Goal: Transaction & Acquisition: Purchase product/service

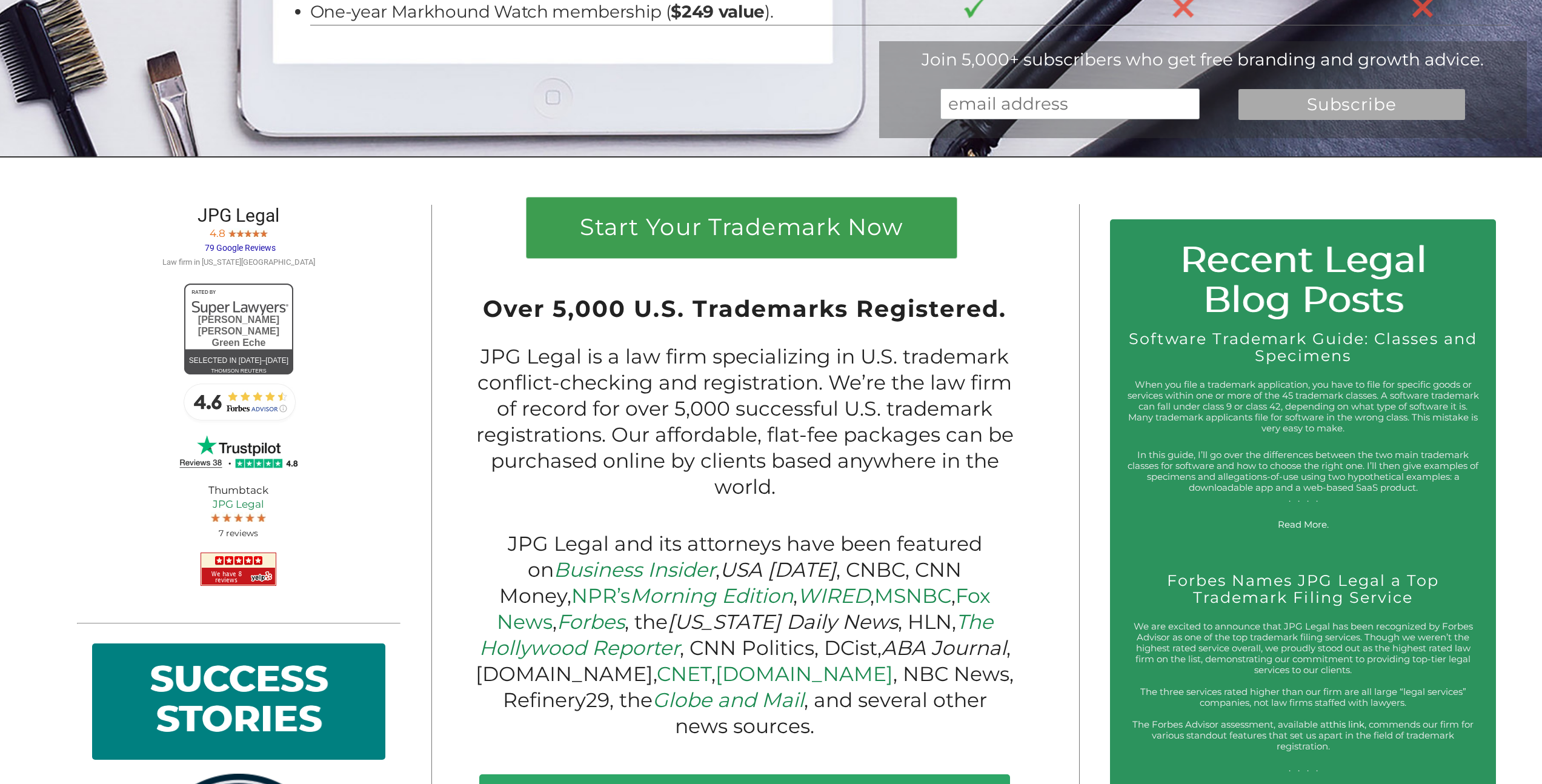
scroll to position [1163, 0]
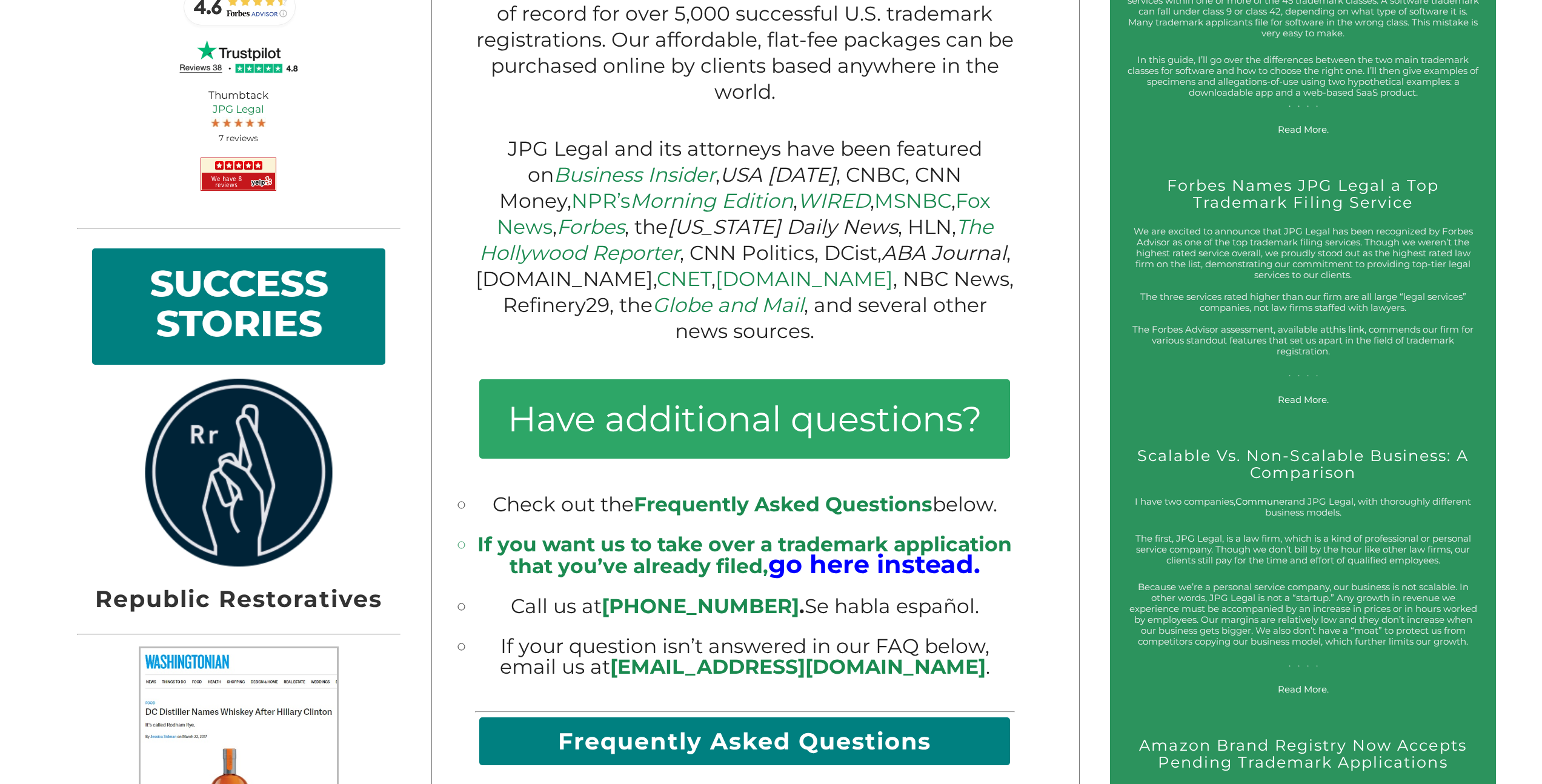
click at [842, 549] on big "go here instead." at bounding box center [874, 564] width 212 height 31
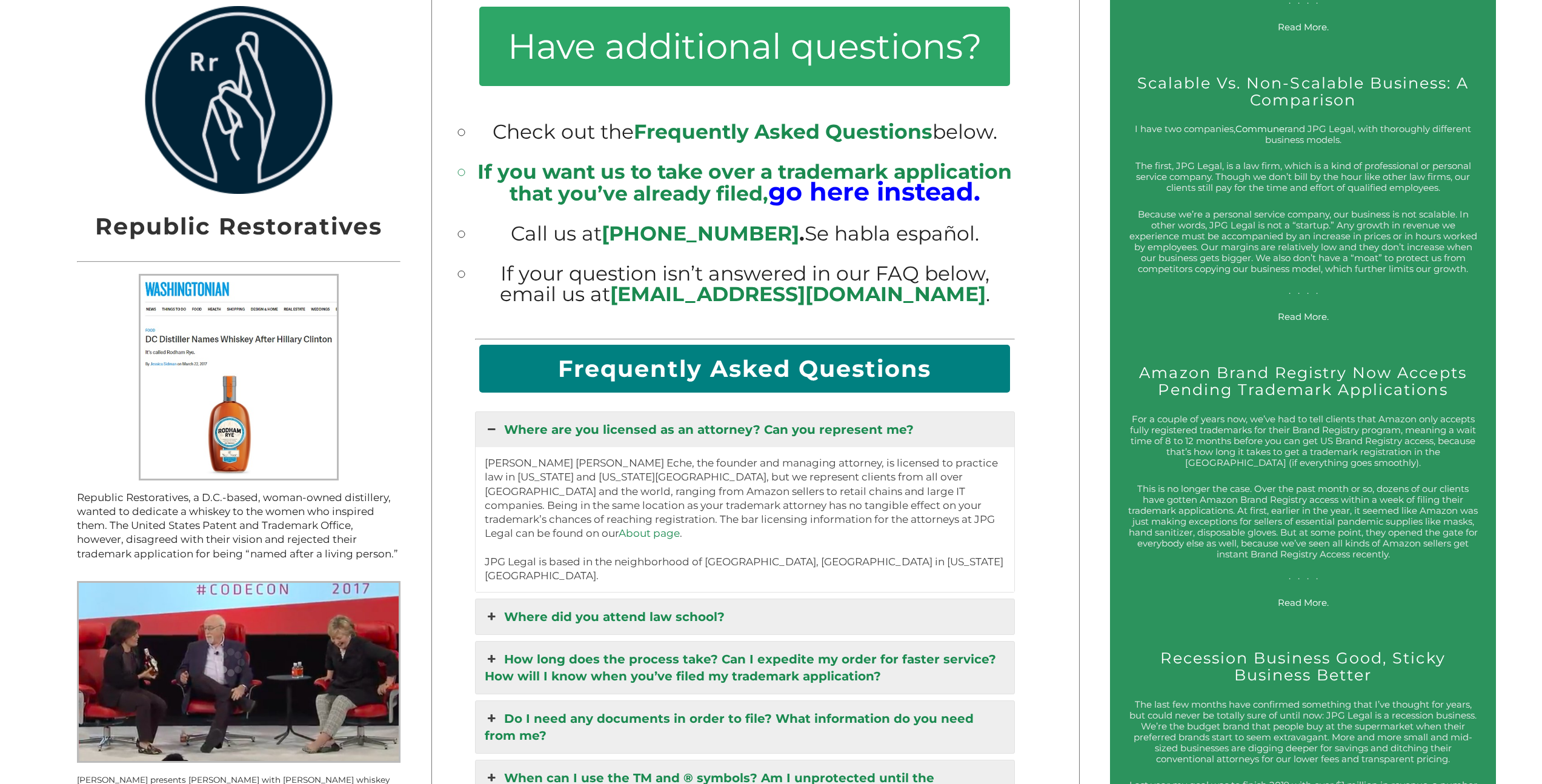
scroll to position [1583, 0]
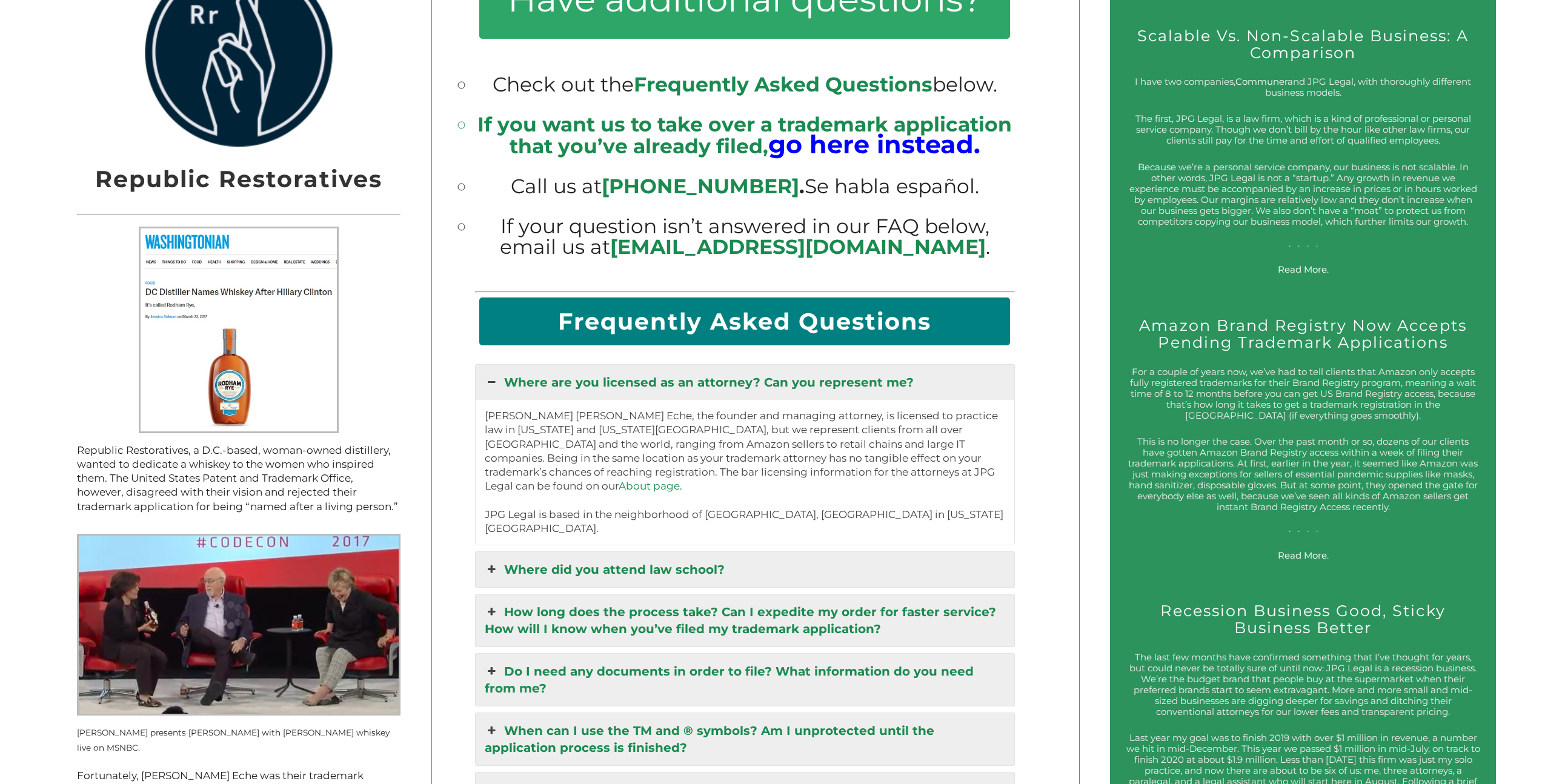
click at [914, 371] on link "Where are you licensed as an attorney? Can you represent me?" at bounding box center [745, 382] width 539 height 35
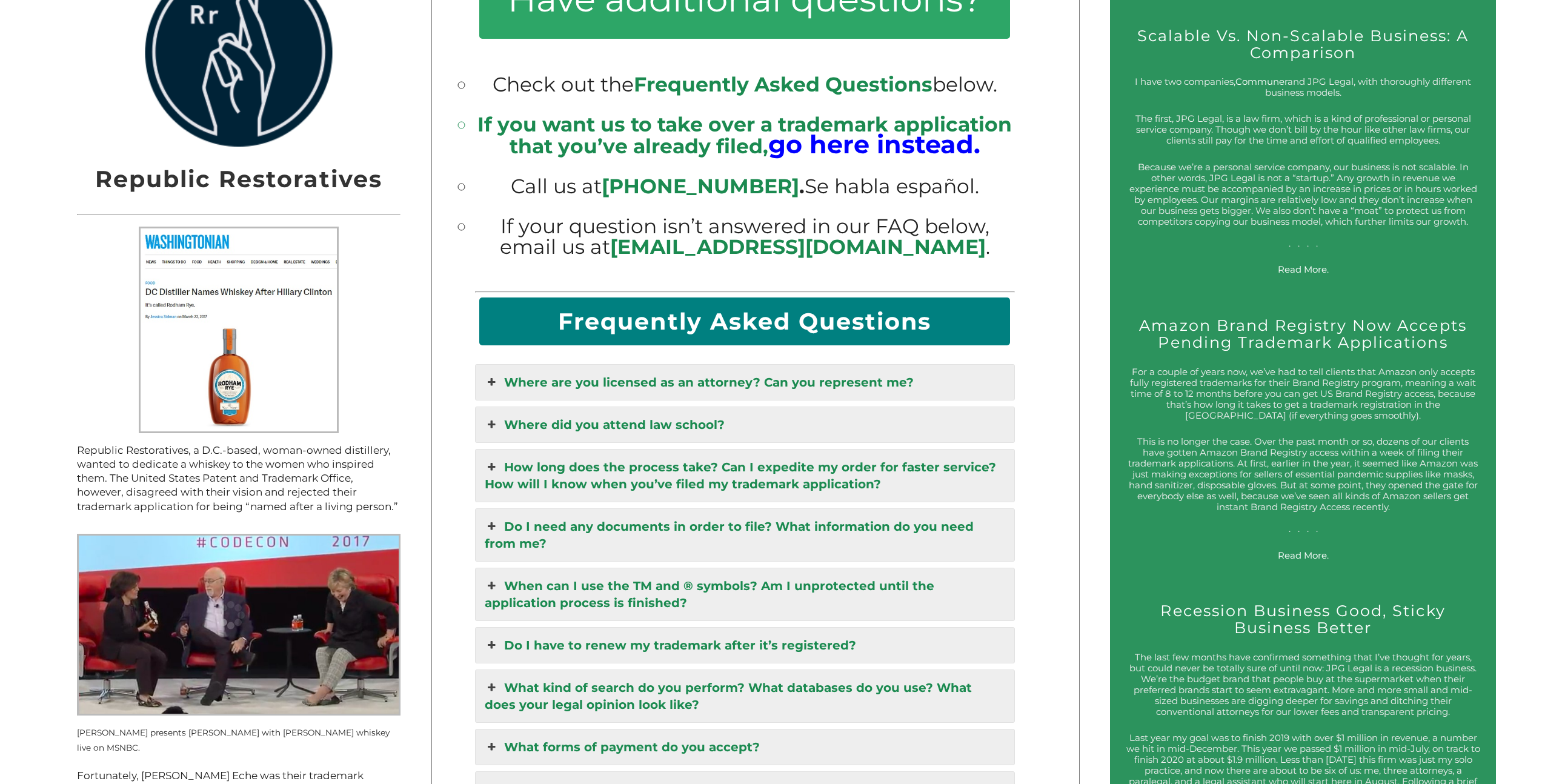
click at [897, 407] on link "Where did you attend law school?" at bounding box center [745, 425] width 539 height 35
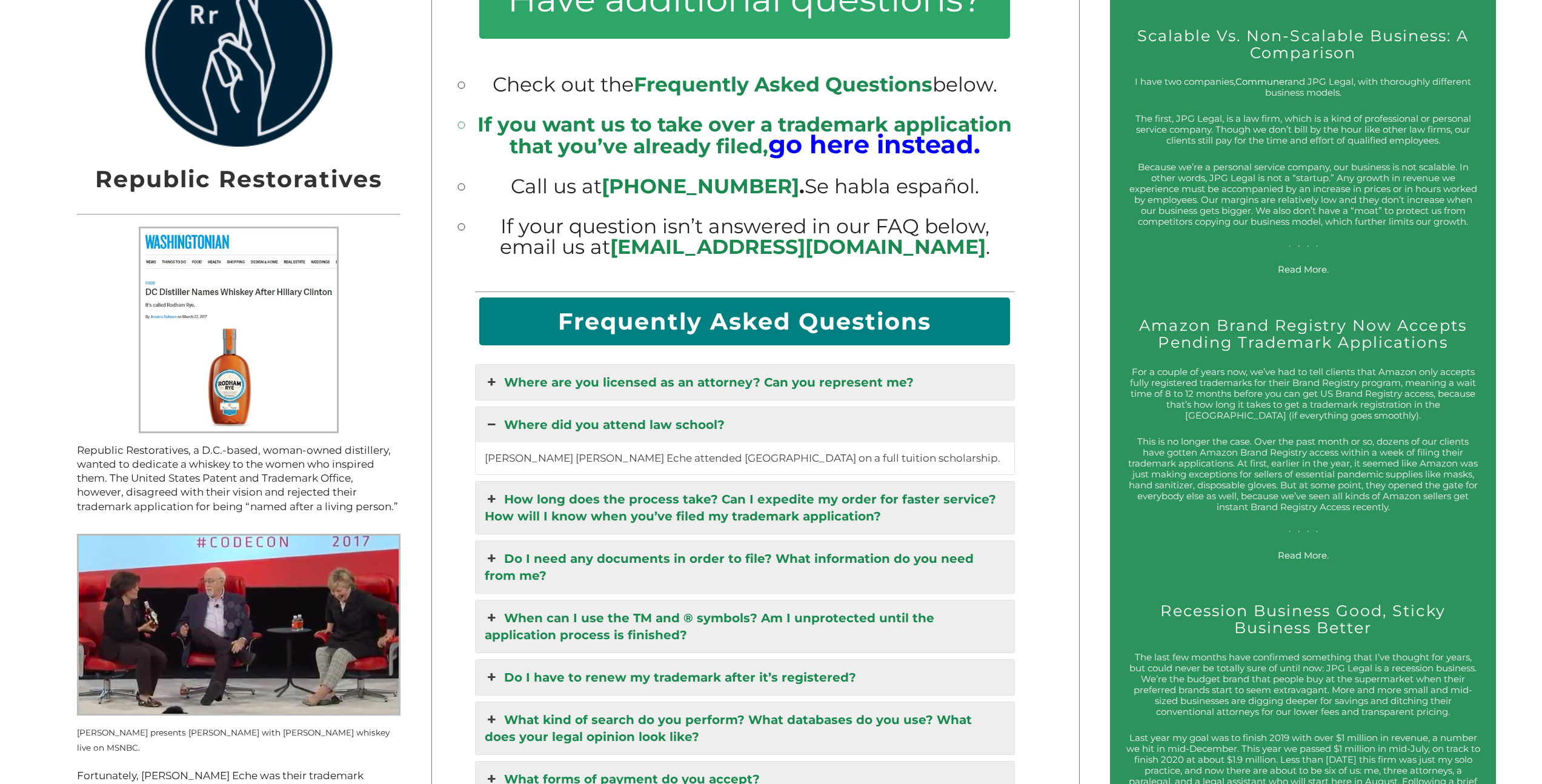
click at [897, 407] on link "Where did you attend law school?" at bounding box center [745, 425] width 539 height 35
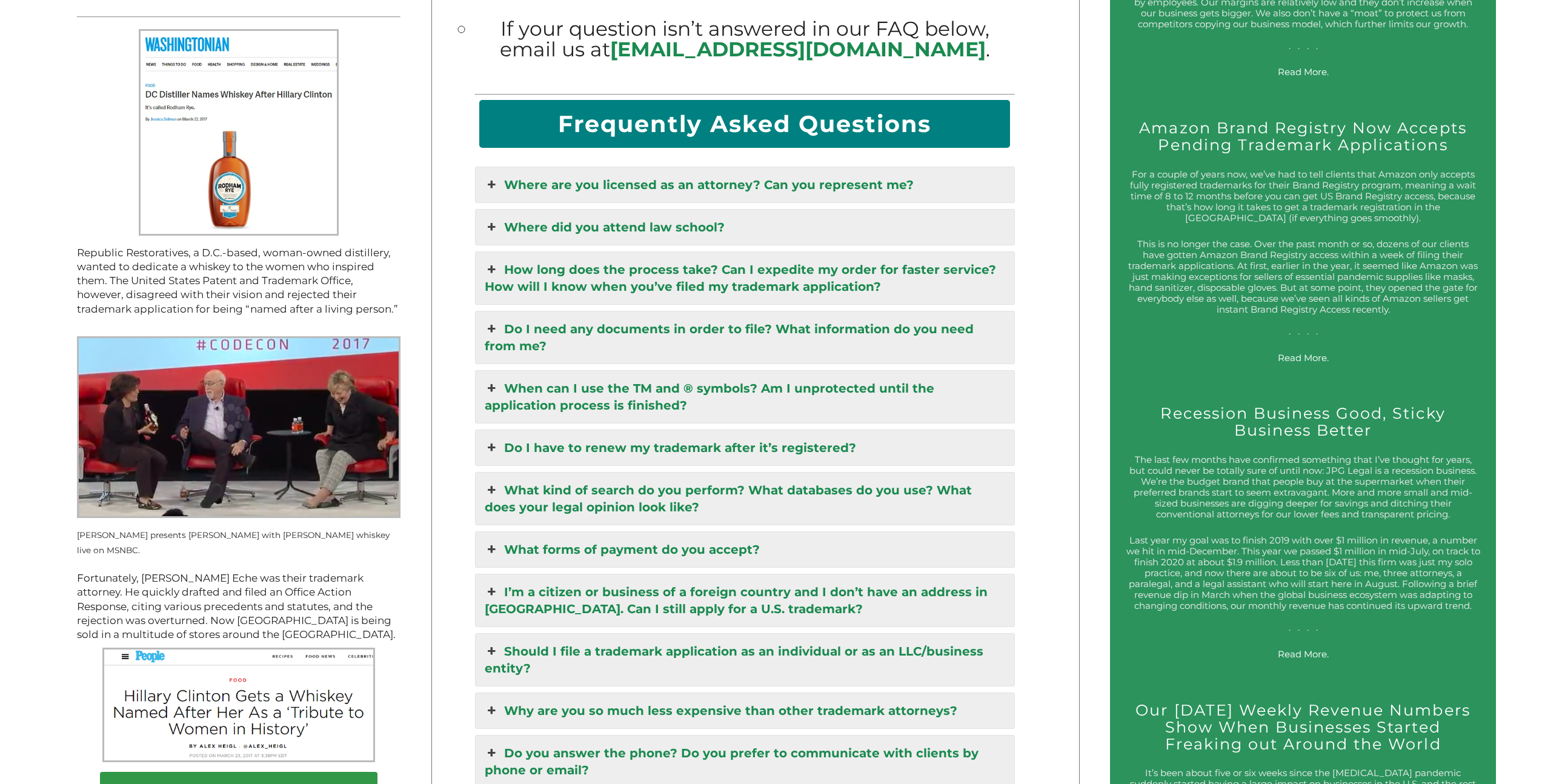
scroll to position [1798, 0]
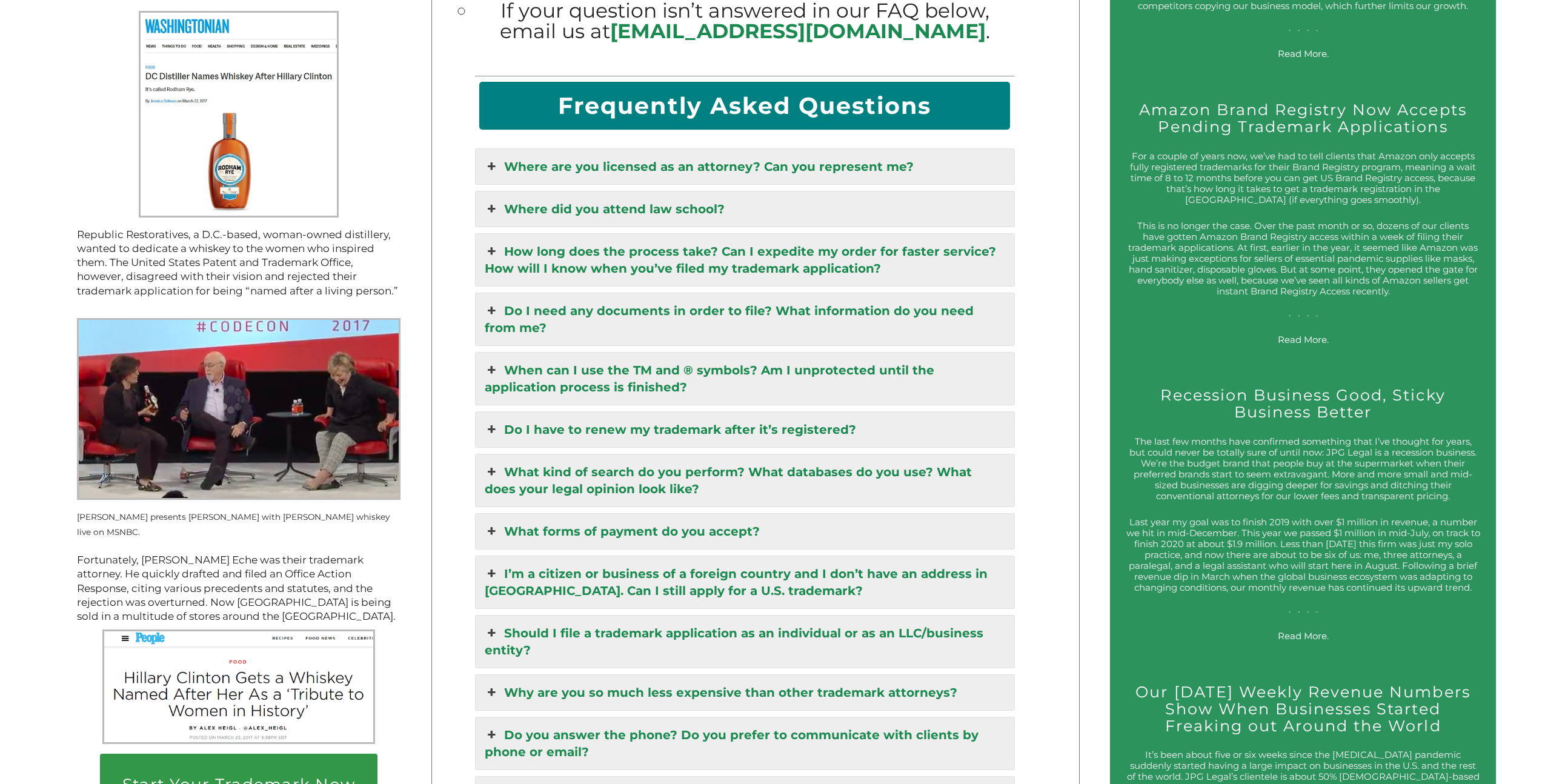
click at [790, 480] on link "What kind of search do you perform? What databases do you use? What does your l…" at bounding box center [745, 480] width 539 height 52
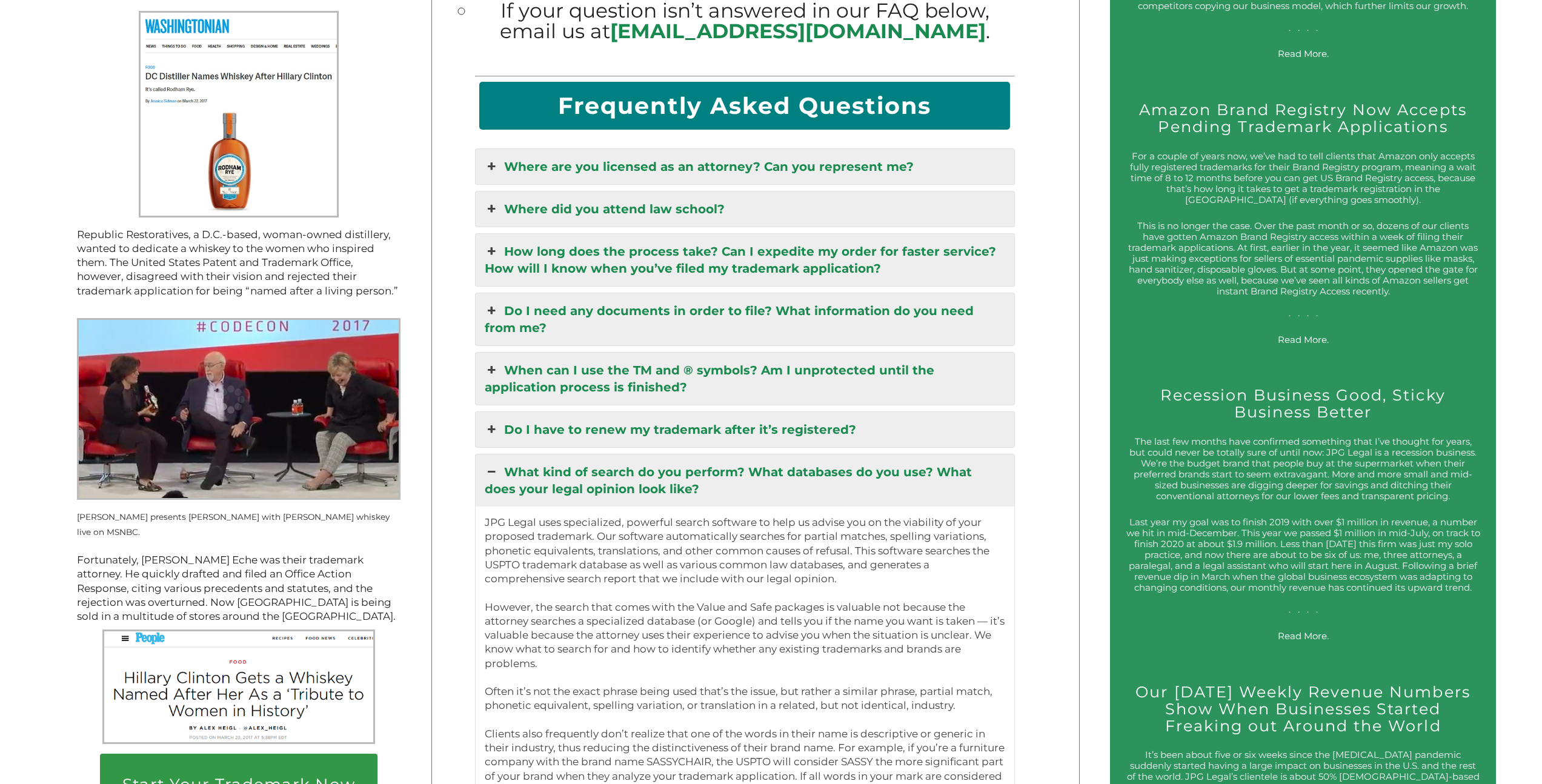
click at [790, 469] on link "What kind of search do you perform? What databases do you use? What does your l…" at bounding box center [745, 480] width 539 height 52
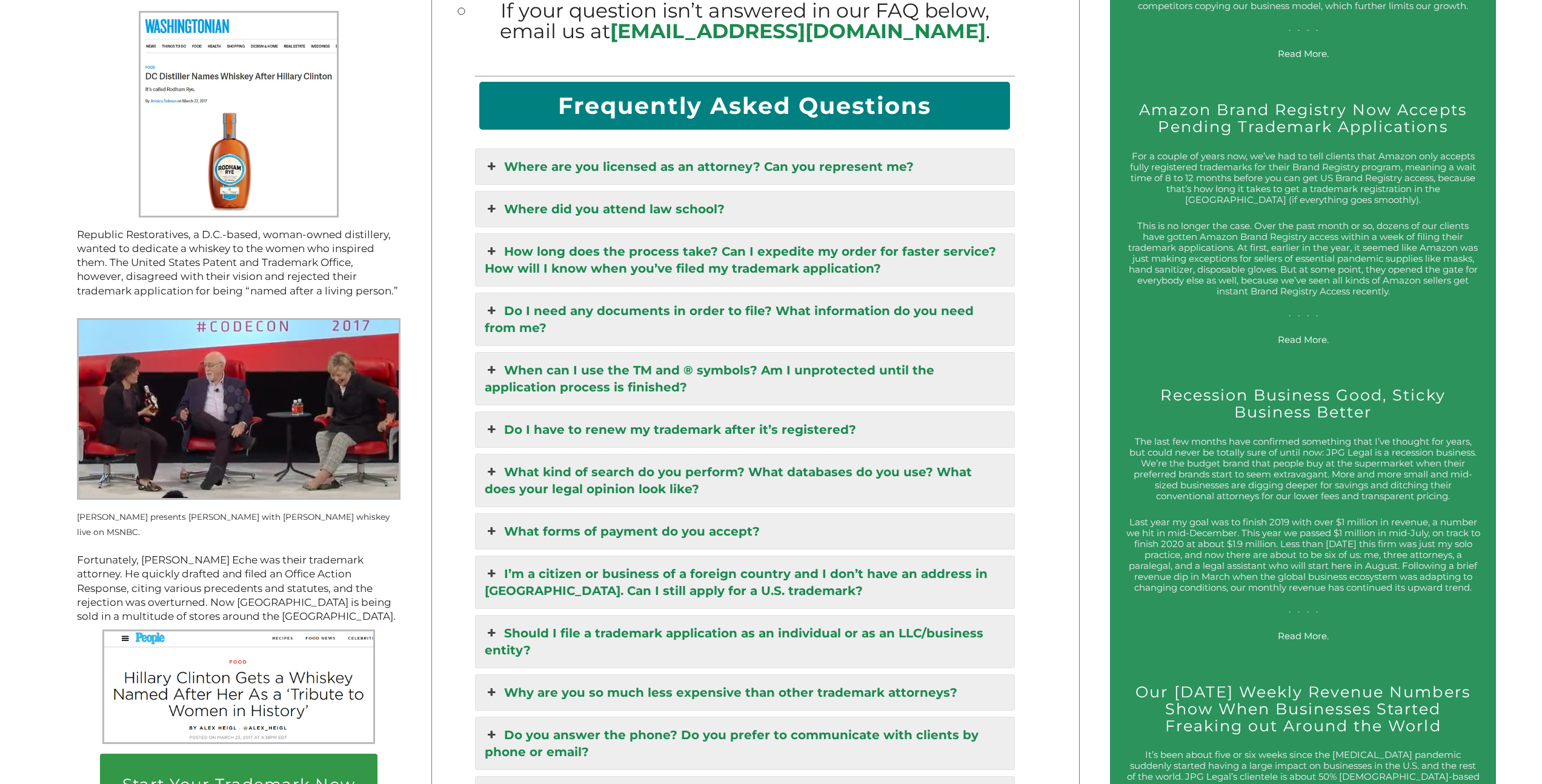
click at [790, 469] on link "What kind of search do you perform? What databases do you use? What does your l…" at bounding box center [745, 480] width 539 height 52
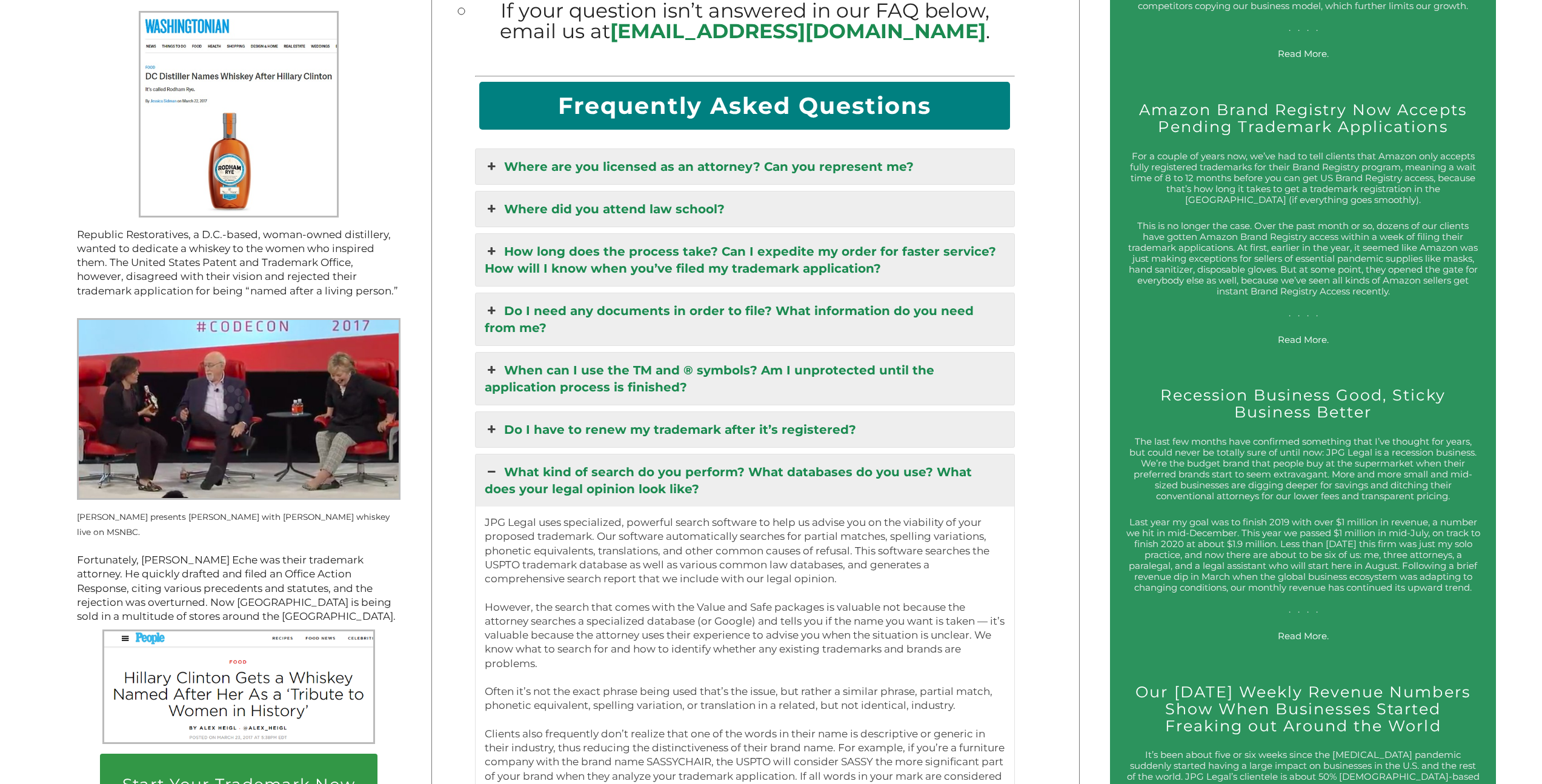
click at [790, 469] on link "What kind of search do you perform? What databases do you use? What does your l…" at bounding box center [745, 480] width 539 height 52
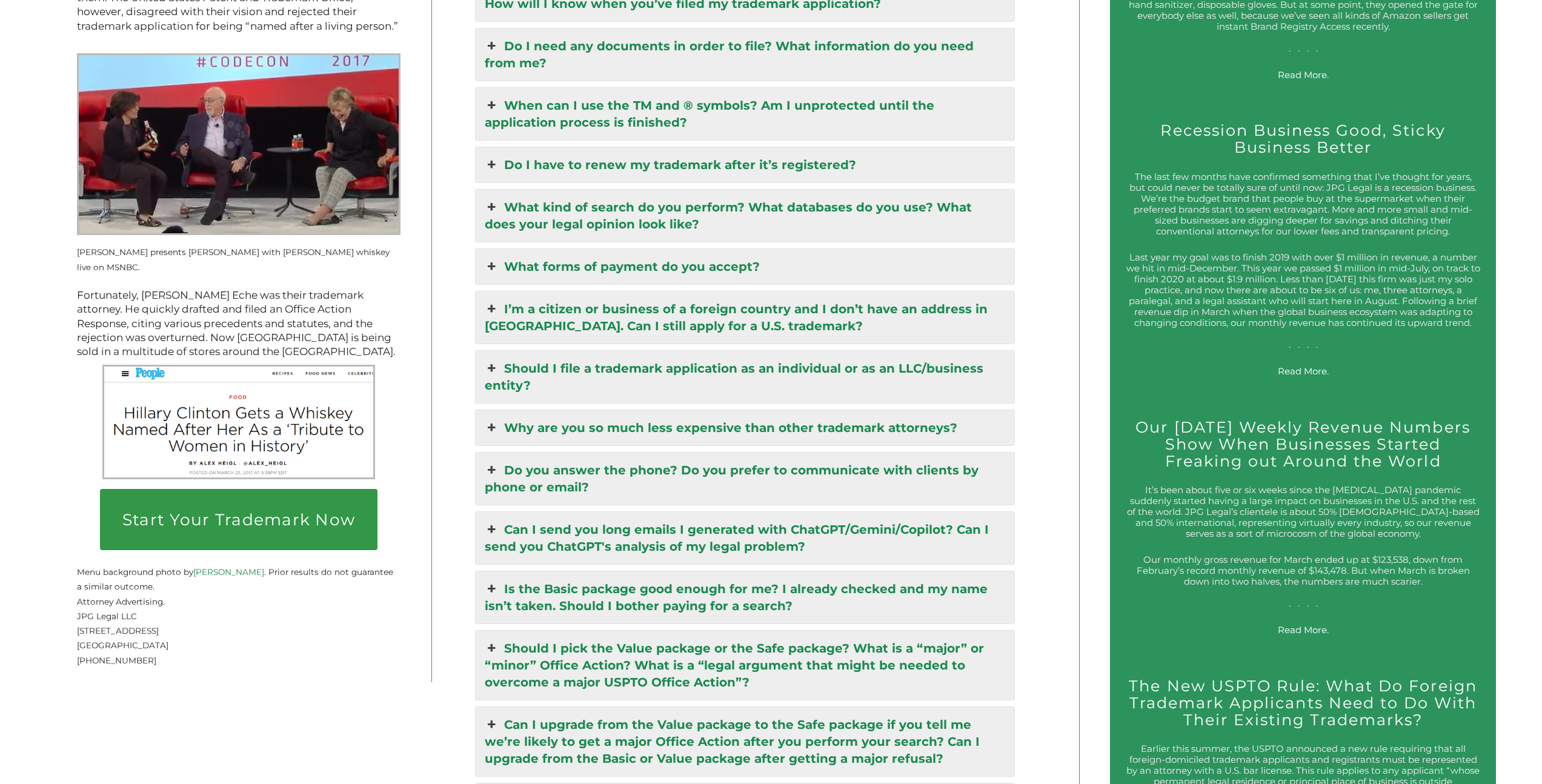
scroll to position [2145, 0]
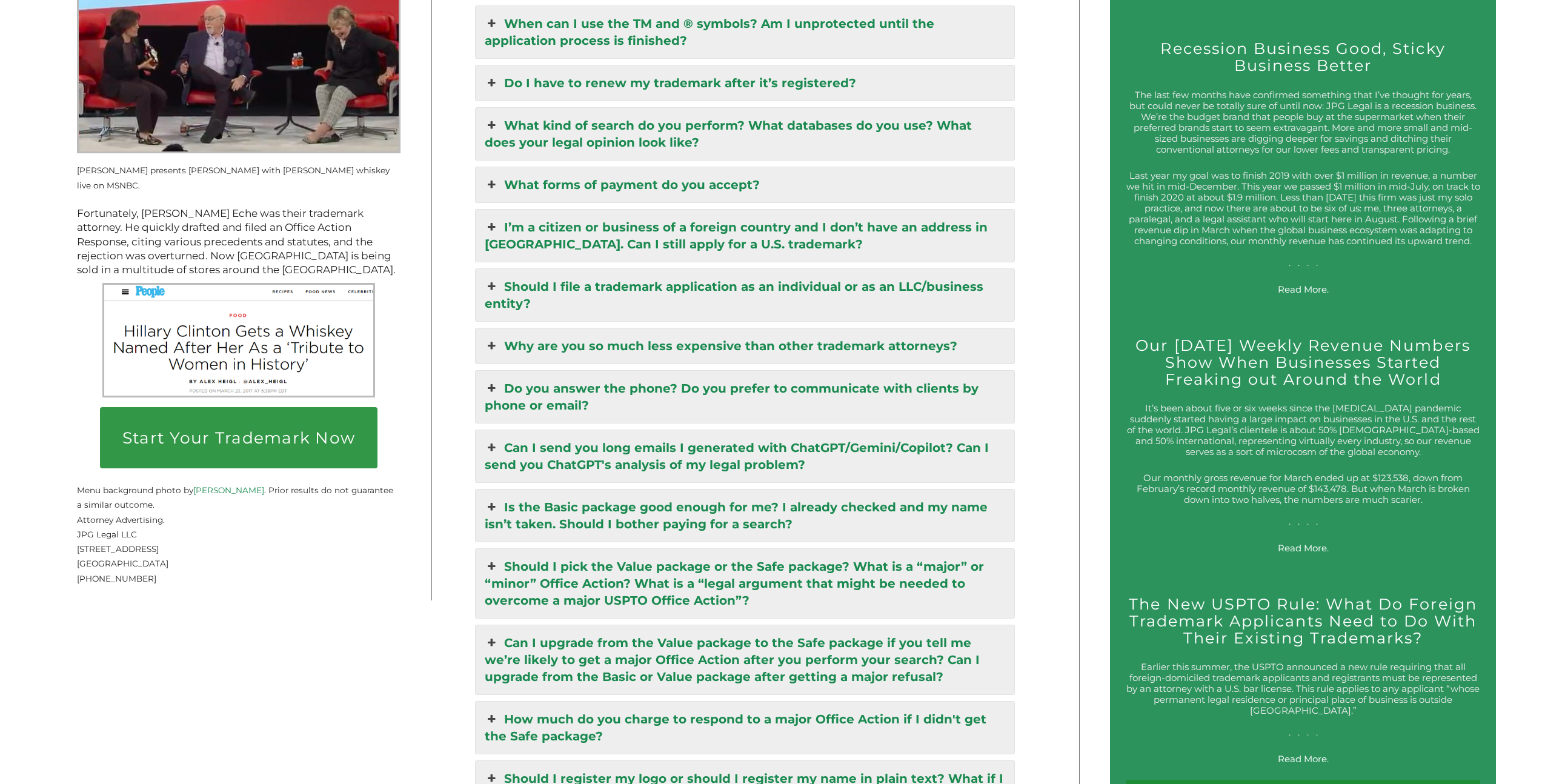
click at [841, 272] on link "Should I file a trademark application as an individual or as an LLC/business en…" at bounding box center [745, 295] width 539 height 52
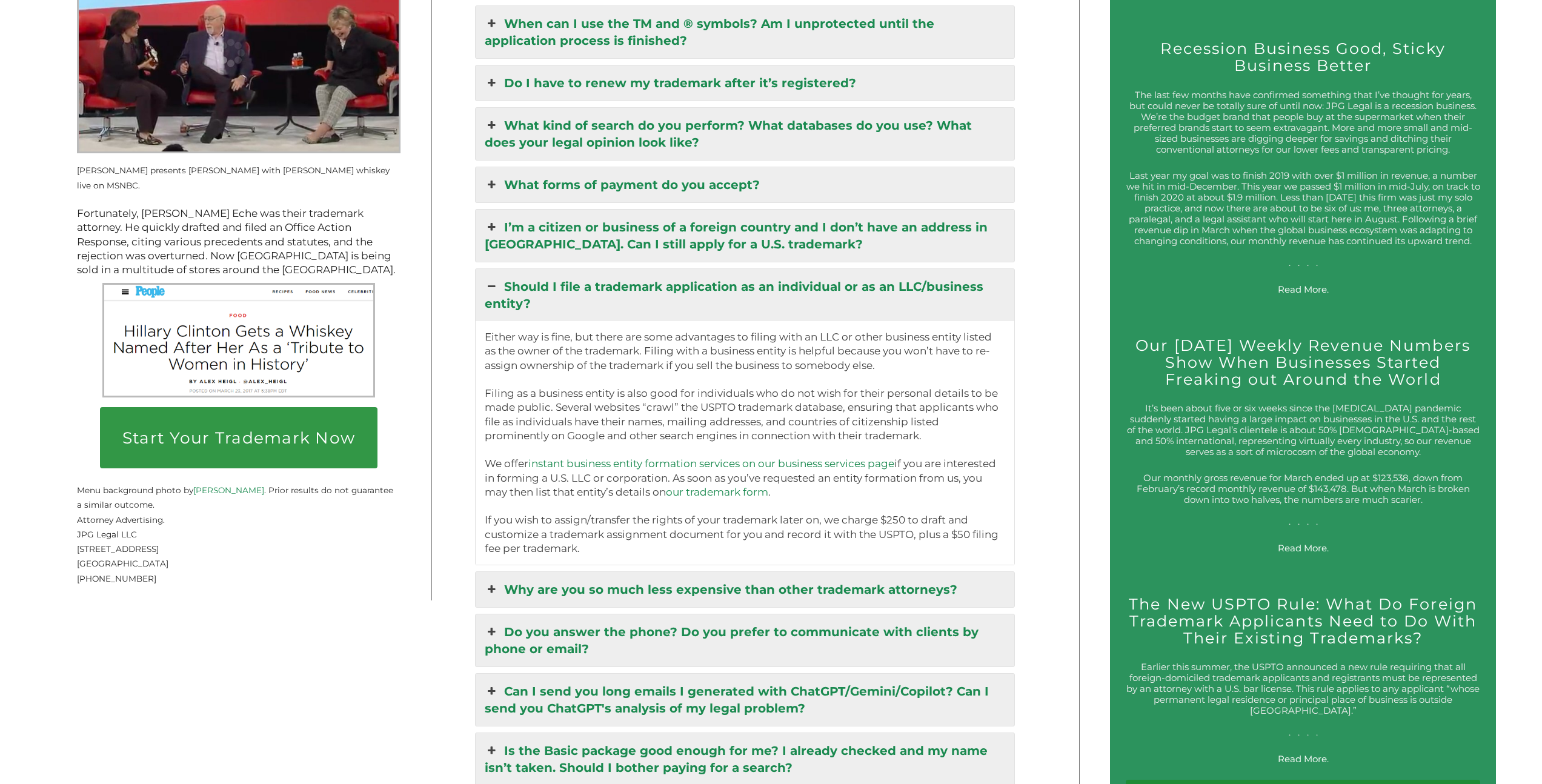
click at [655, 457] on link "instant business entity formation services on our business services page" at bounding box center [711, 463] width 366 height 12
click at [750, 486] on link "our trademark form" at bounding box center [717, 492] width 102 height 12
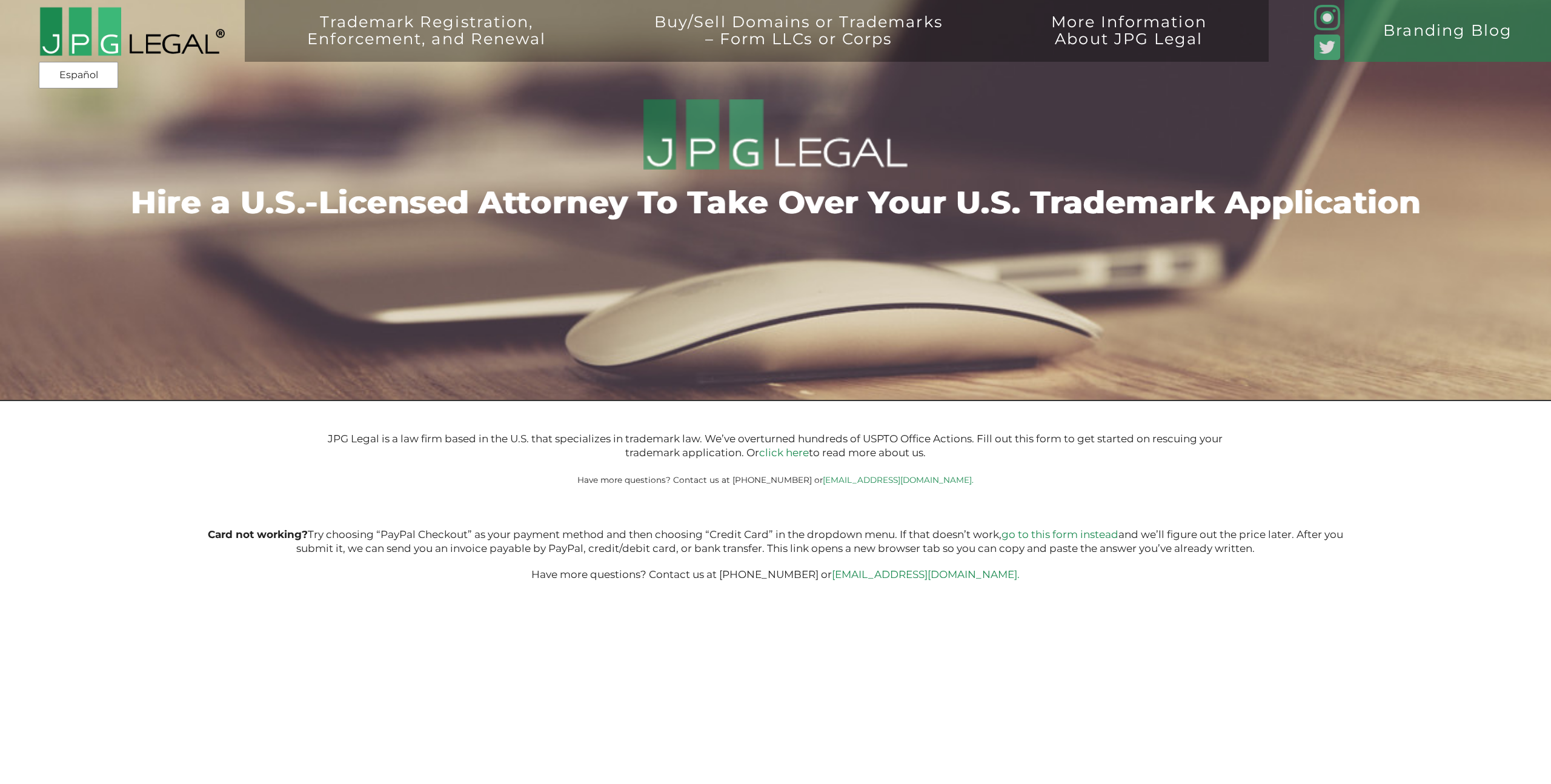
type input "$399.00"
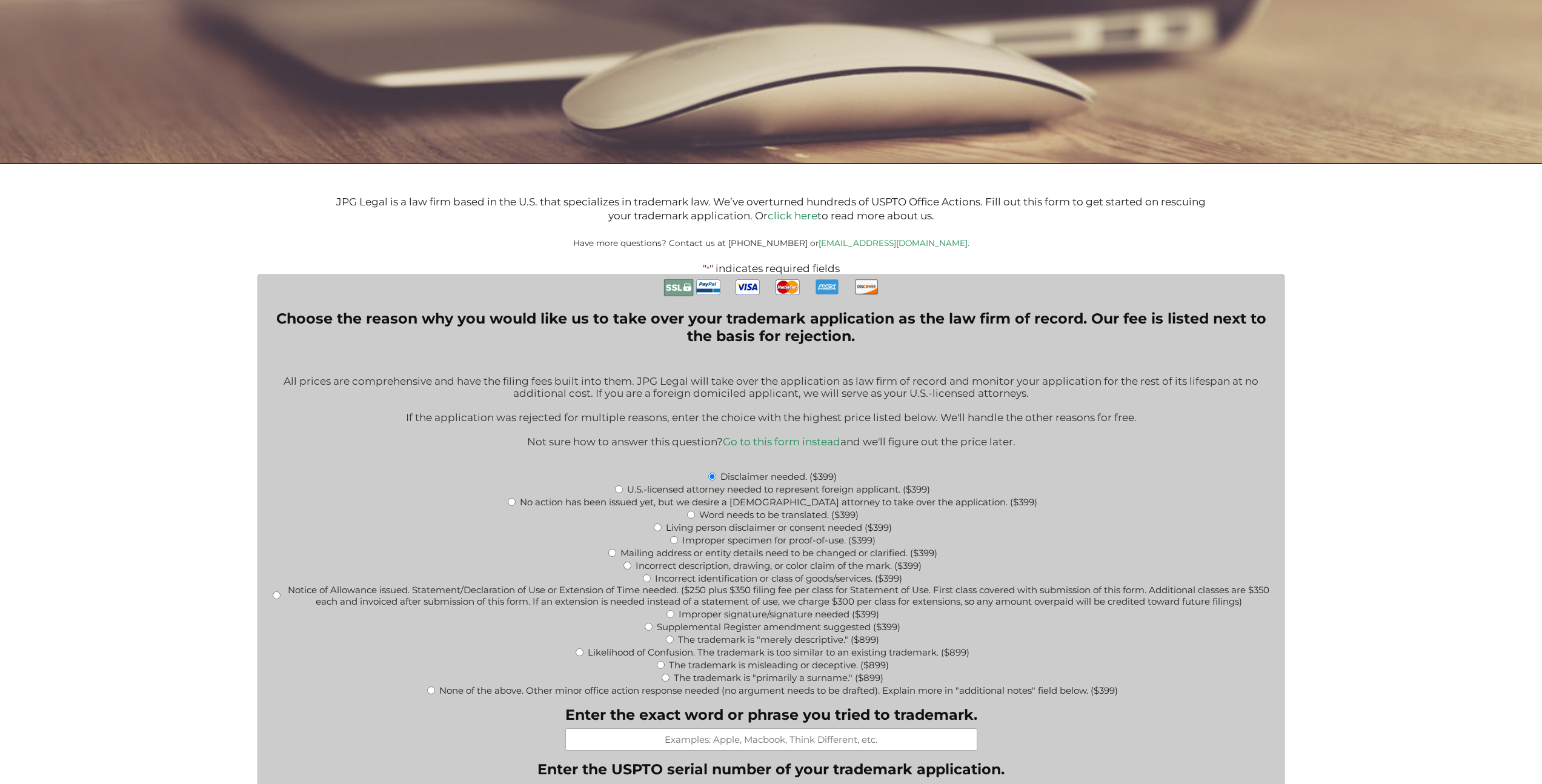
scroll to position [476, 0]
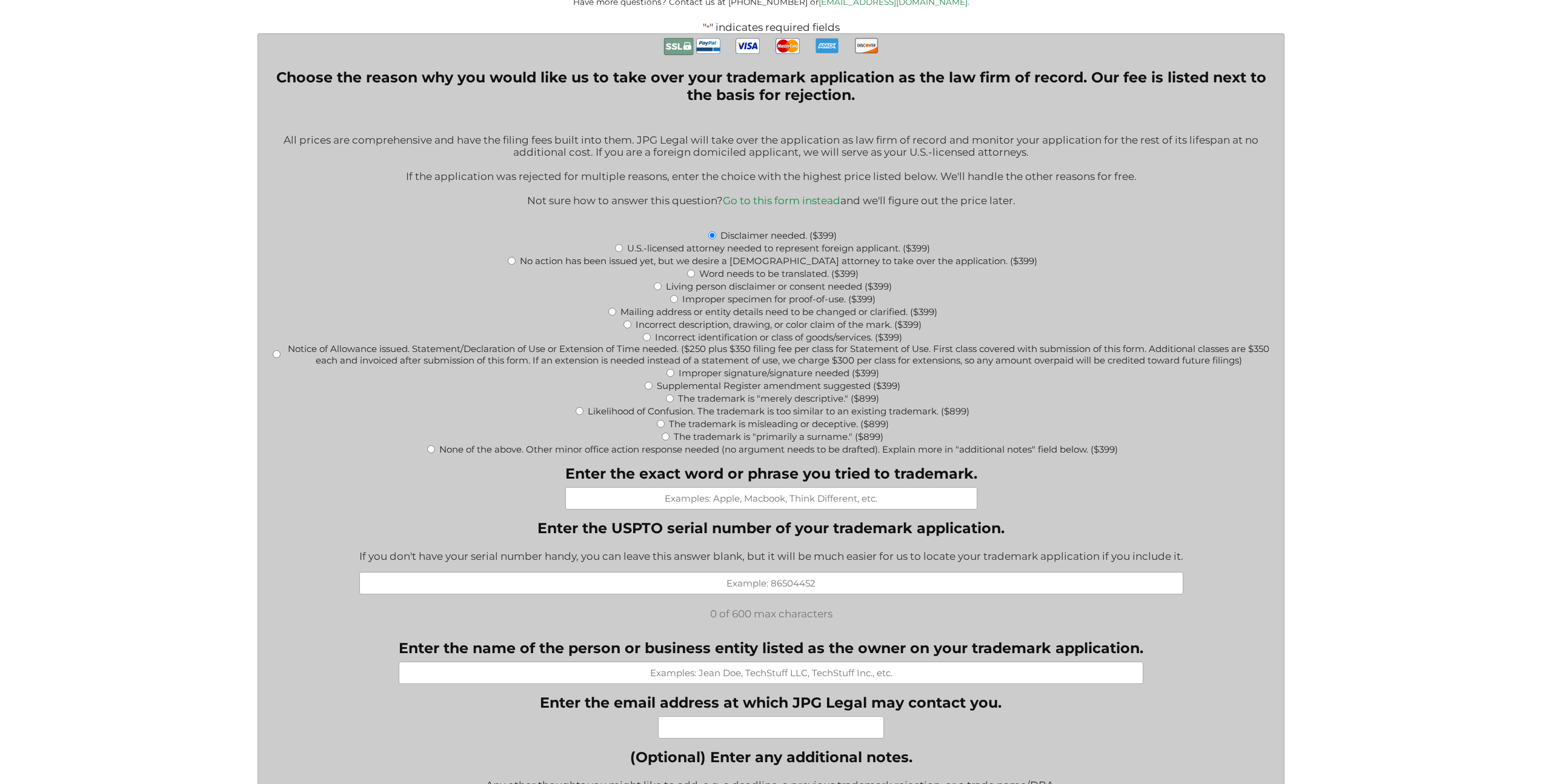
click at [858, 501] on input "Enter the exact word or phrase you tried to trademark." at bounding box center [772, 498] width 412 height 23
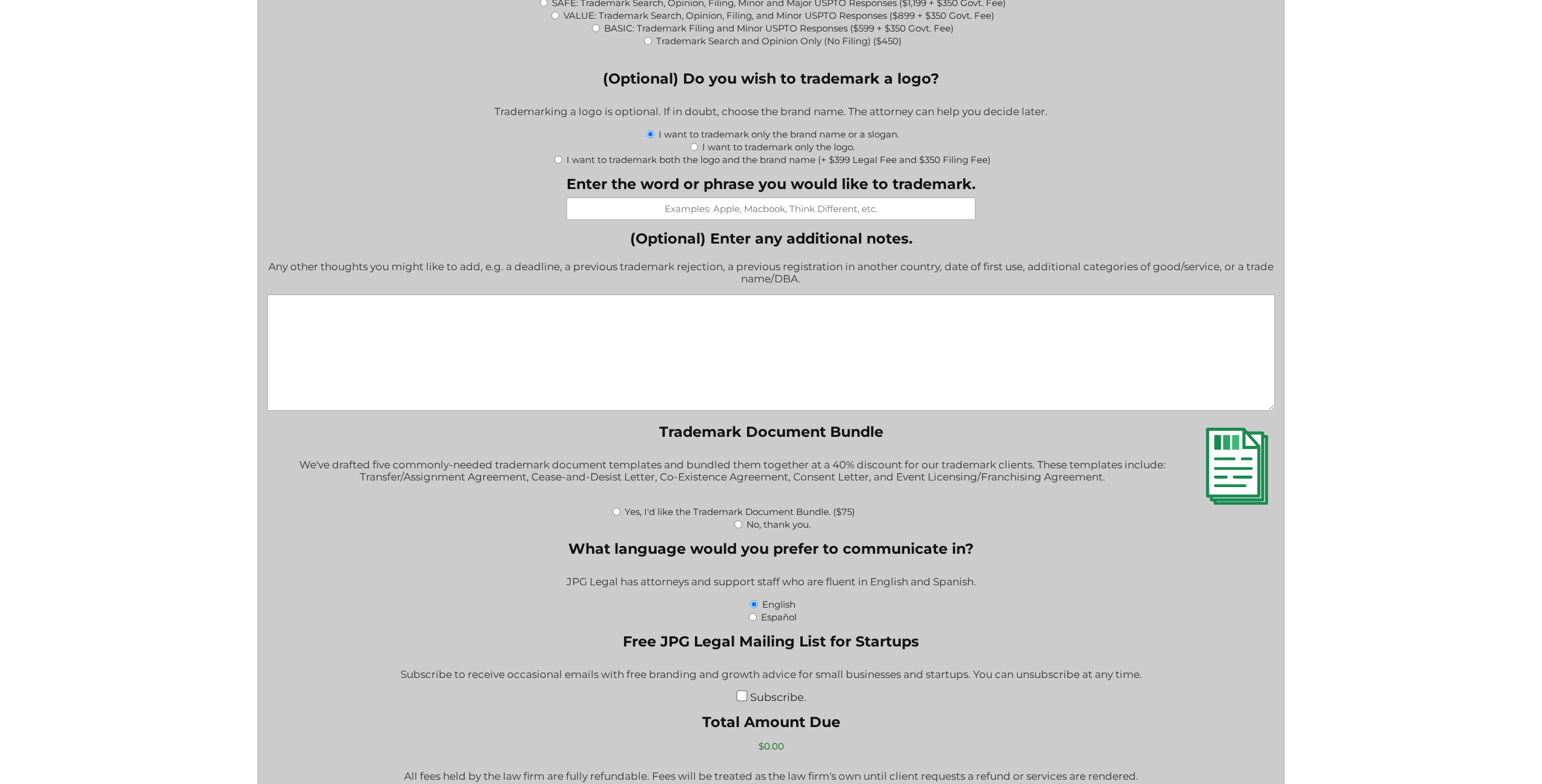
scroll to position [1397, 0]
drag, startPoint x: 650, startPoint y: 435, endPoint x: 878, endPoint y: 431, distance: 228.0
click at [878, 431] on fieldset "Trademark Document Bundle We've drafted five commonly-needed trademark document…" at bounding box center [771, 475] width 1008 height 107
click at [831, 449] on fieldset "Trademark Document Bundle We've drafted five commonly-needed trademark document…" at bounding box center [771, 475] width 1008 height 107
click at [741, 510] on label "Yes, I'd like the Trademark Document Bundle. ($75)" at bounding box center [740, 510] width 230 height 11
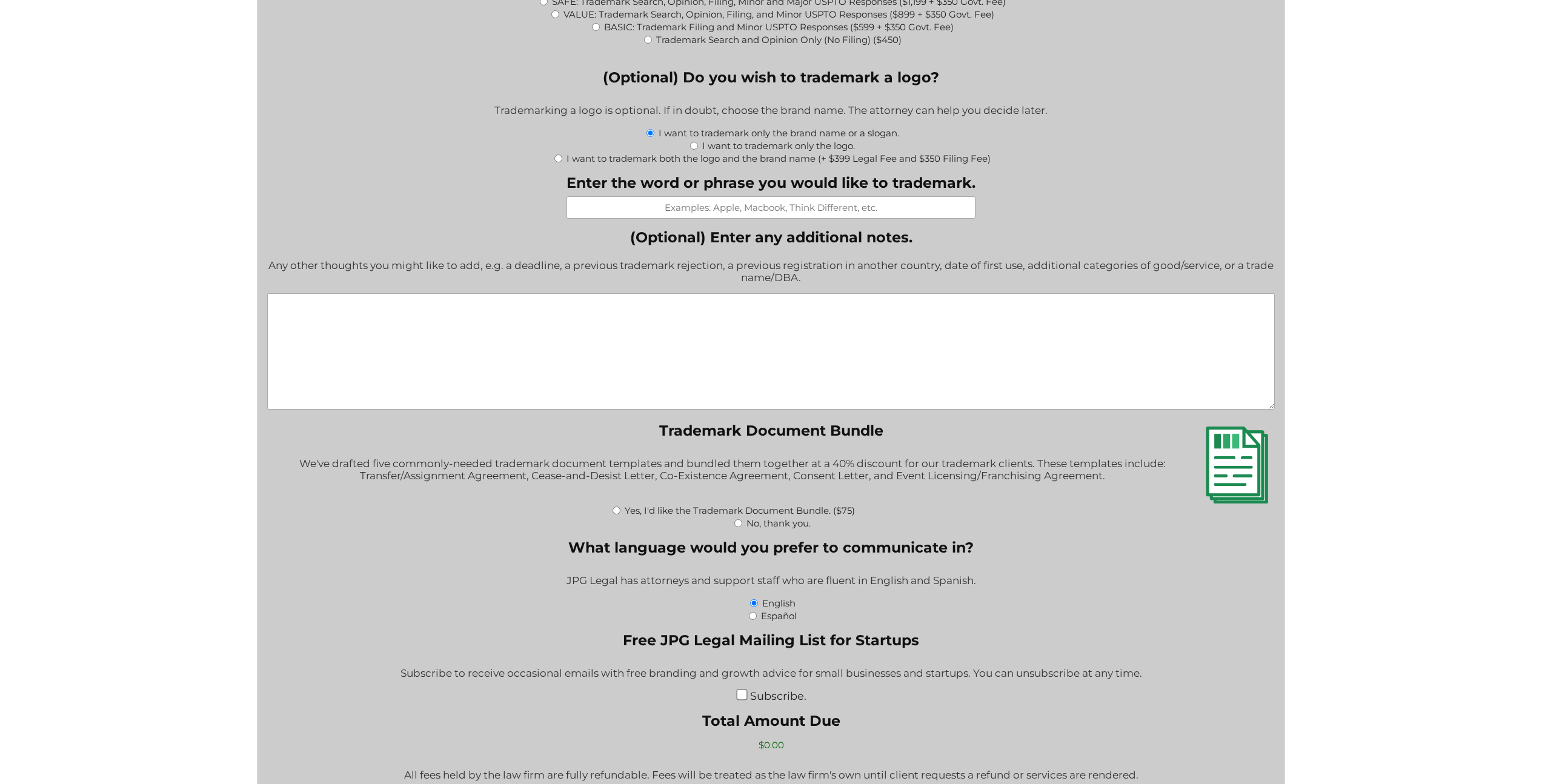
click at [621, 510] on input "Yes, I'd like the Trademark Document Bundle. ($75)" at bounding box center [617, 510] width 8 height 8
radio input "true"
type input "$75.00"
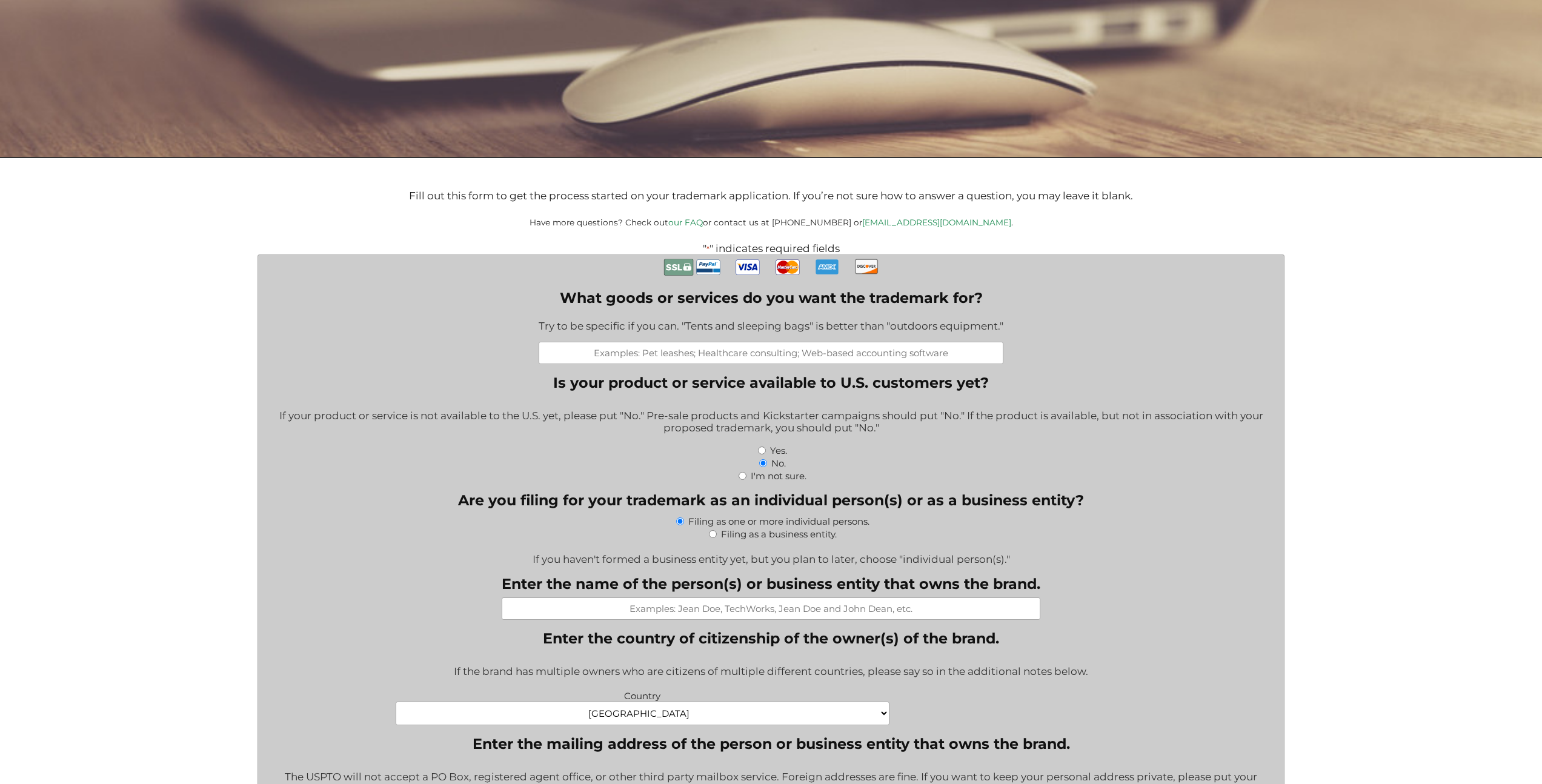
scroll to position [332, 0]
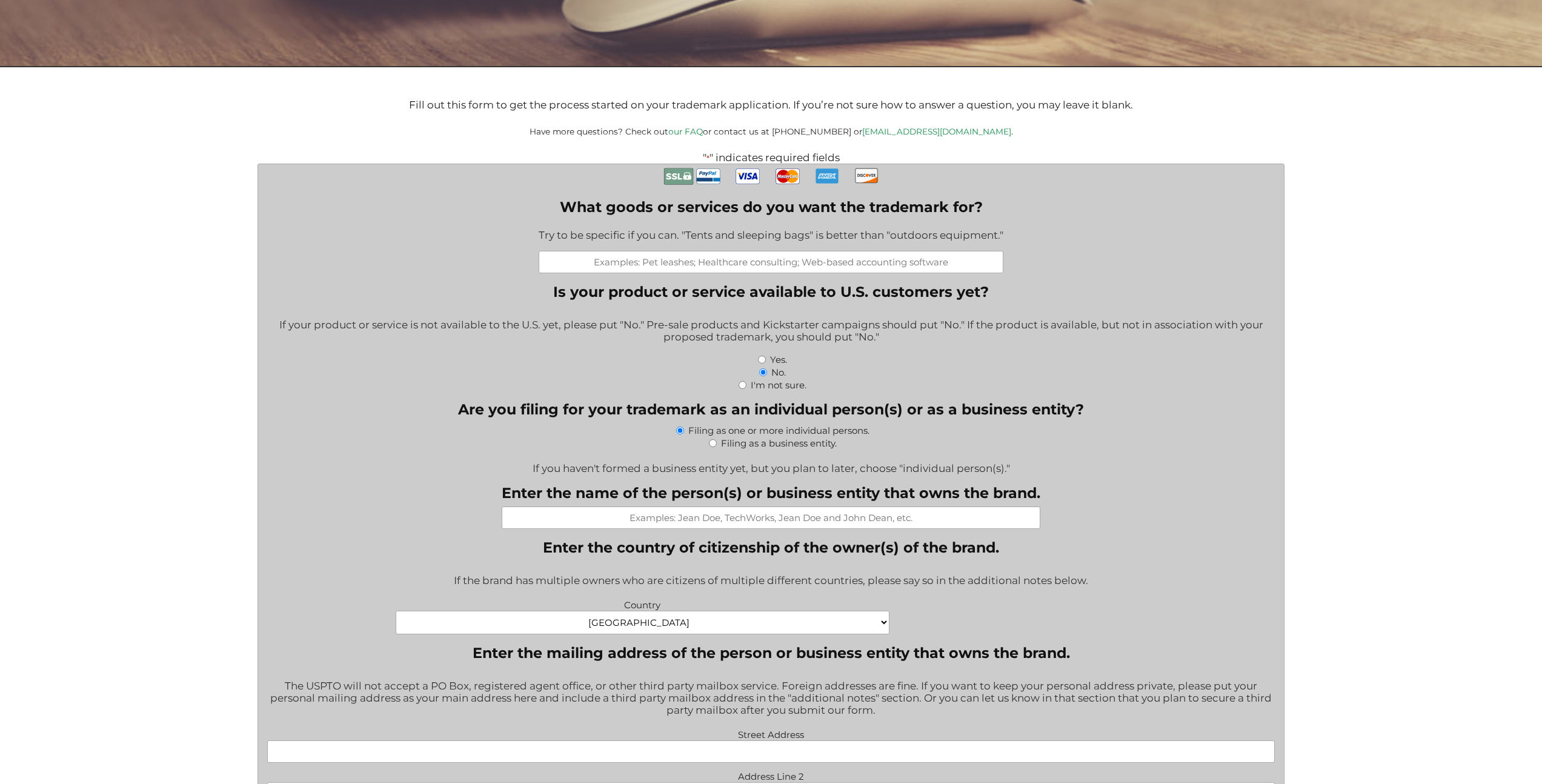
click at [713, 445] on input "Filing as a business entity." at bounding box center [713, 443] width 8 height 8
radio input "true"
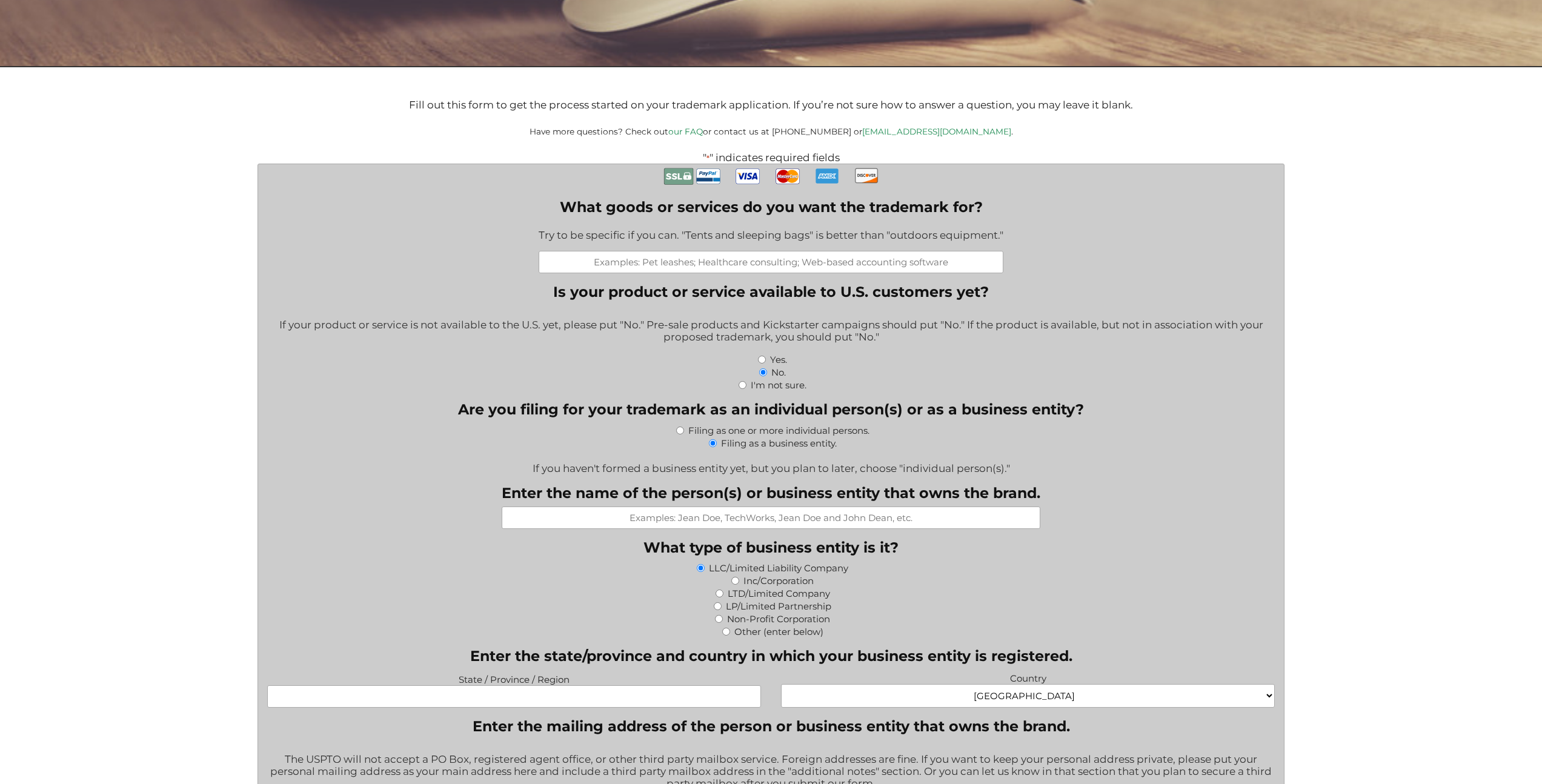
click at [703, 567] on input "LLC/Limited Liability Company" at bounding box center [701, 568] width 8 height 8
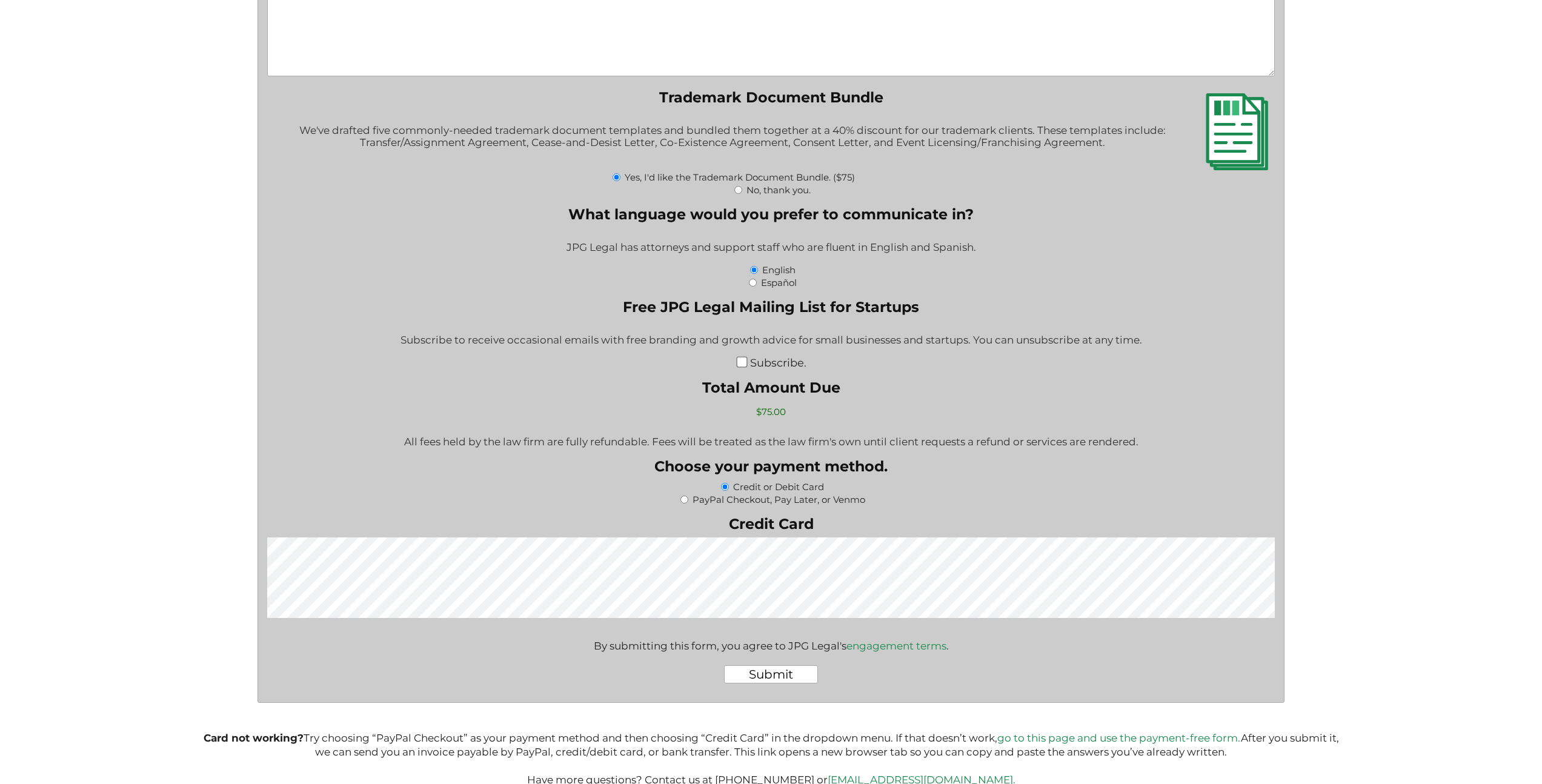
scroll to position [1813, 0]
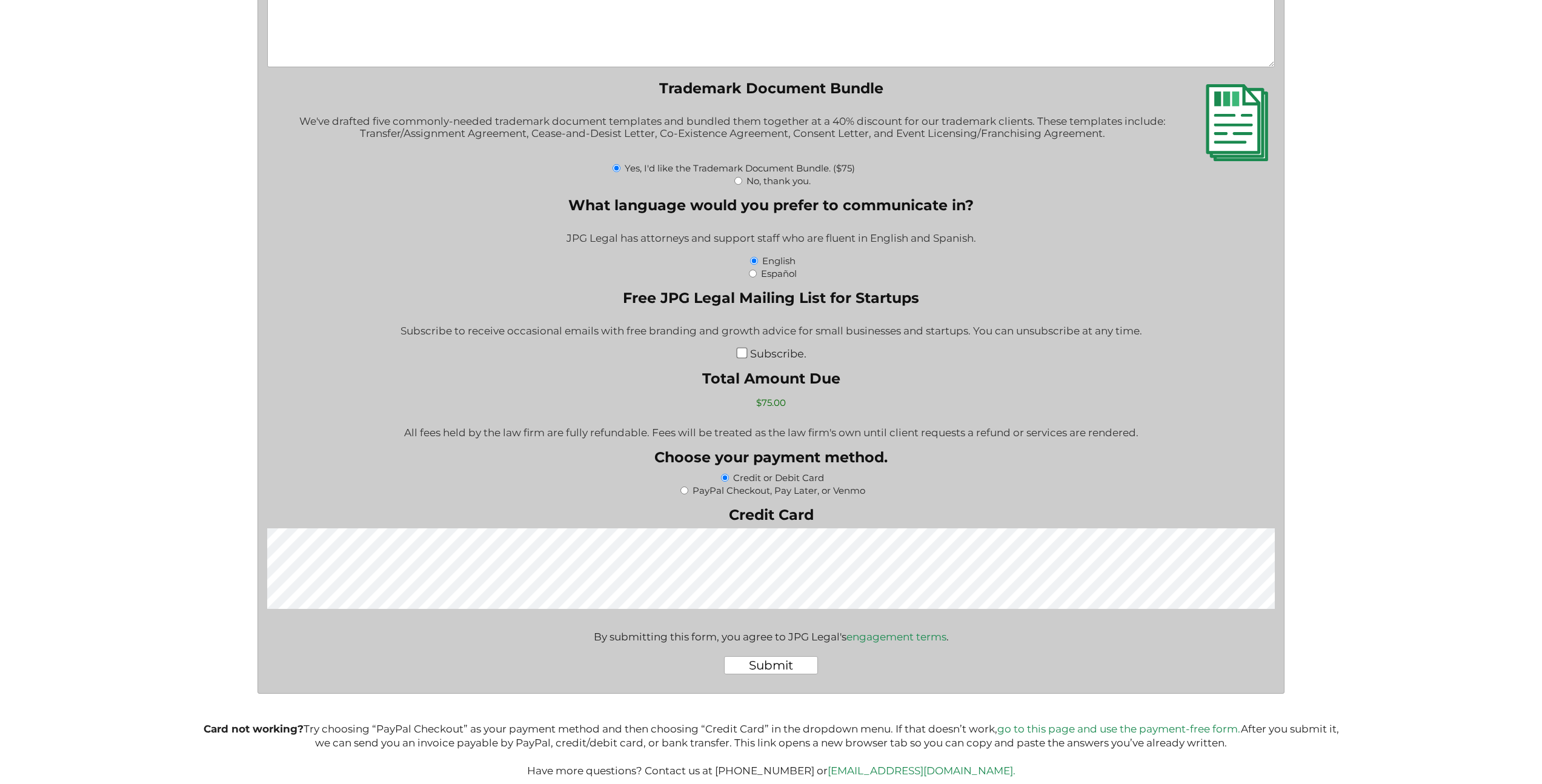
click at [762, 491] on label "PayPal Checkout, Pay Later, or Venmo" at bounding box center [779, 490] width 173 height 11
click at [689, 491] on input "PayPal Checkout, Pay Later, or Venmo" at bounding box center [685, 490] width 8 height 8
radio input "true"
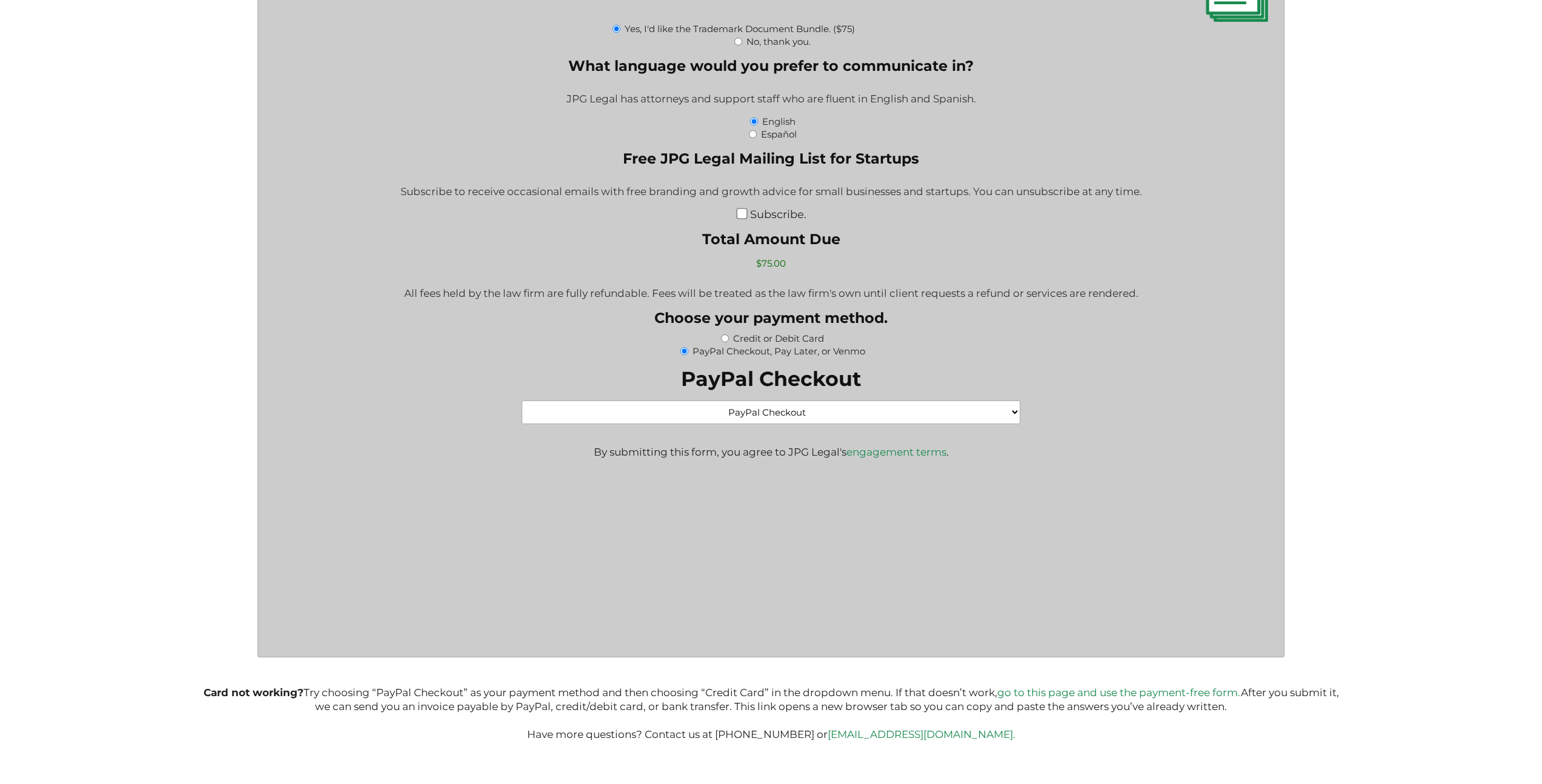
scroll to position [1957, 0]
click at [792, 336] on label "Credit or Debit Card" at bounding box center [778, 336] width 91 height 11
click at [729, 336] on input "Credit or Debit Card" at bounding box center [725, 337] width 8 height 8
radio input "true"
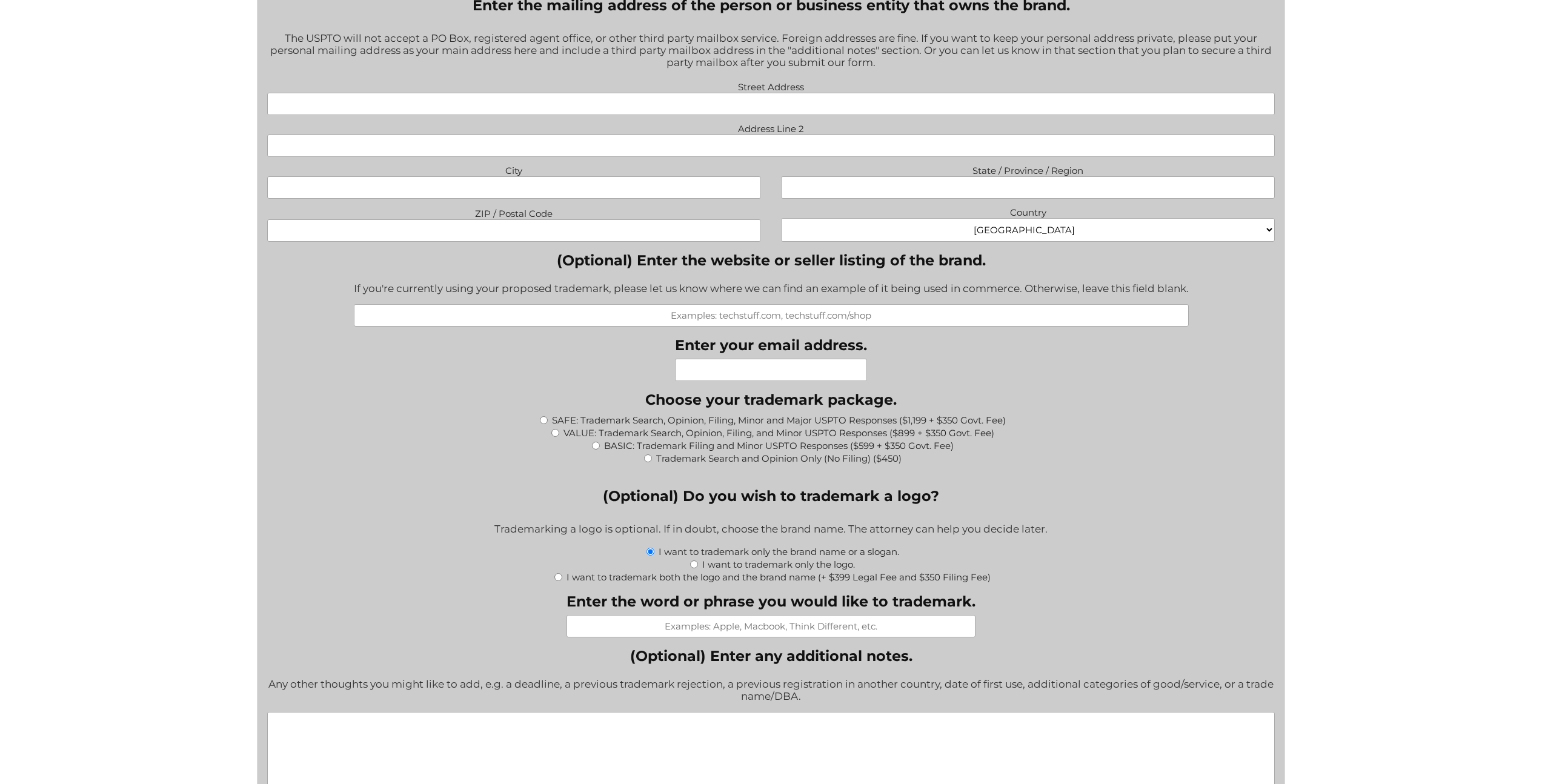
scroll to position [1021, 0]
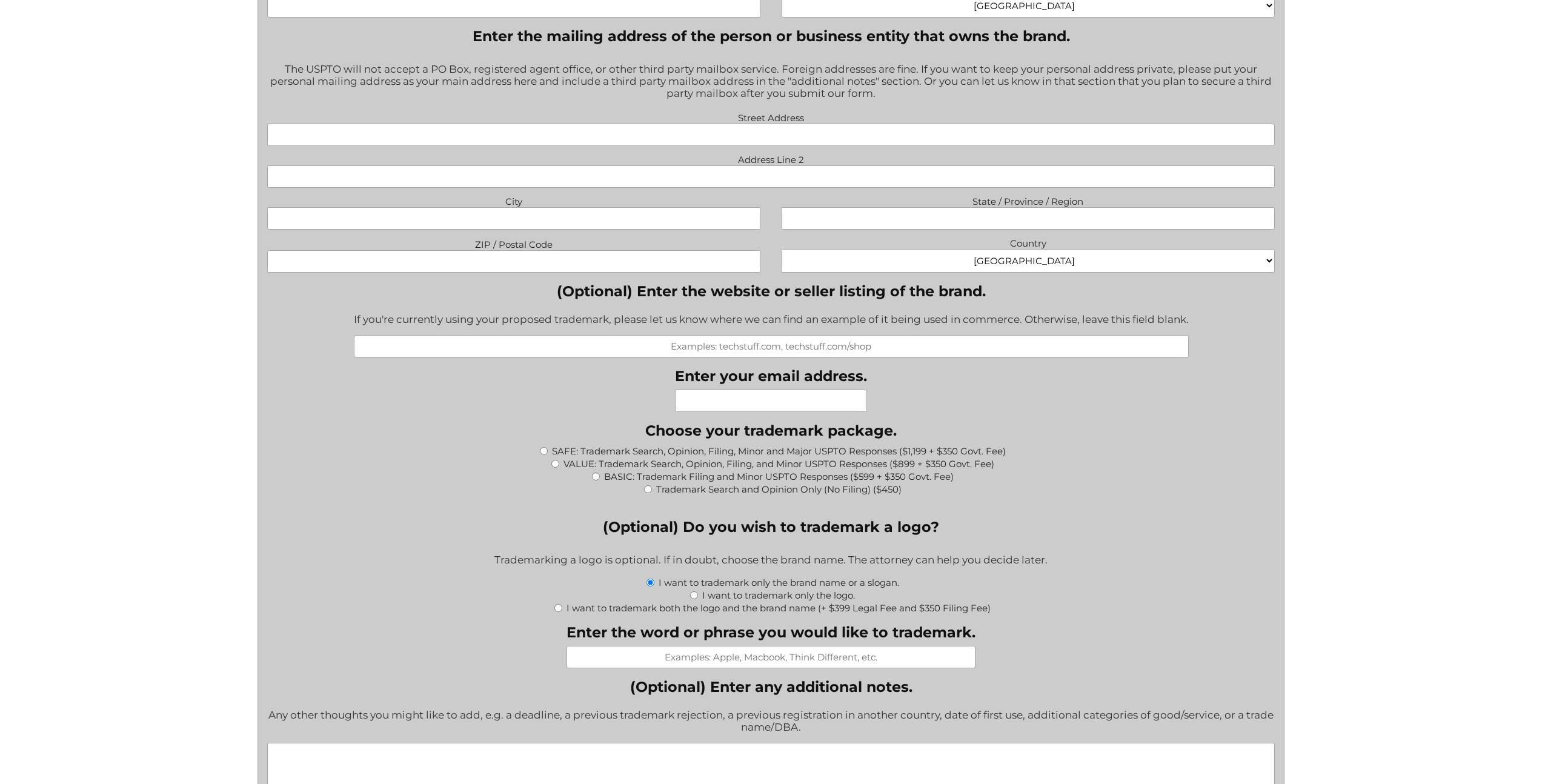
click at [540, 450] on input "SAFE: Trademark Search, Opinion, Filing, Minor and Major USPTO Responses ($1,19…" at bounding box center [544, 451] width 8 height 8
radio input "true"
type input "$1,624.00"
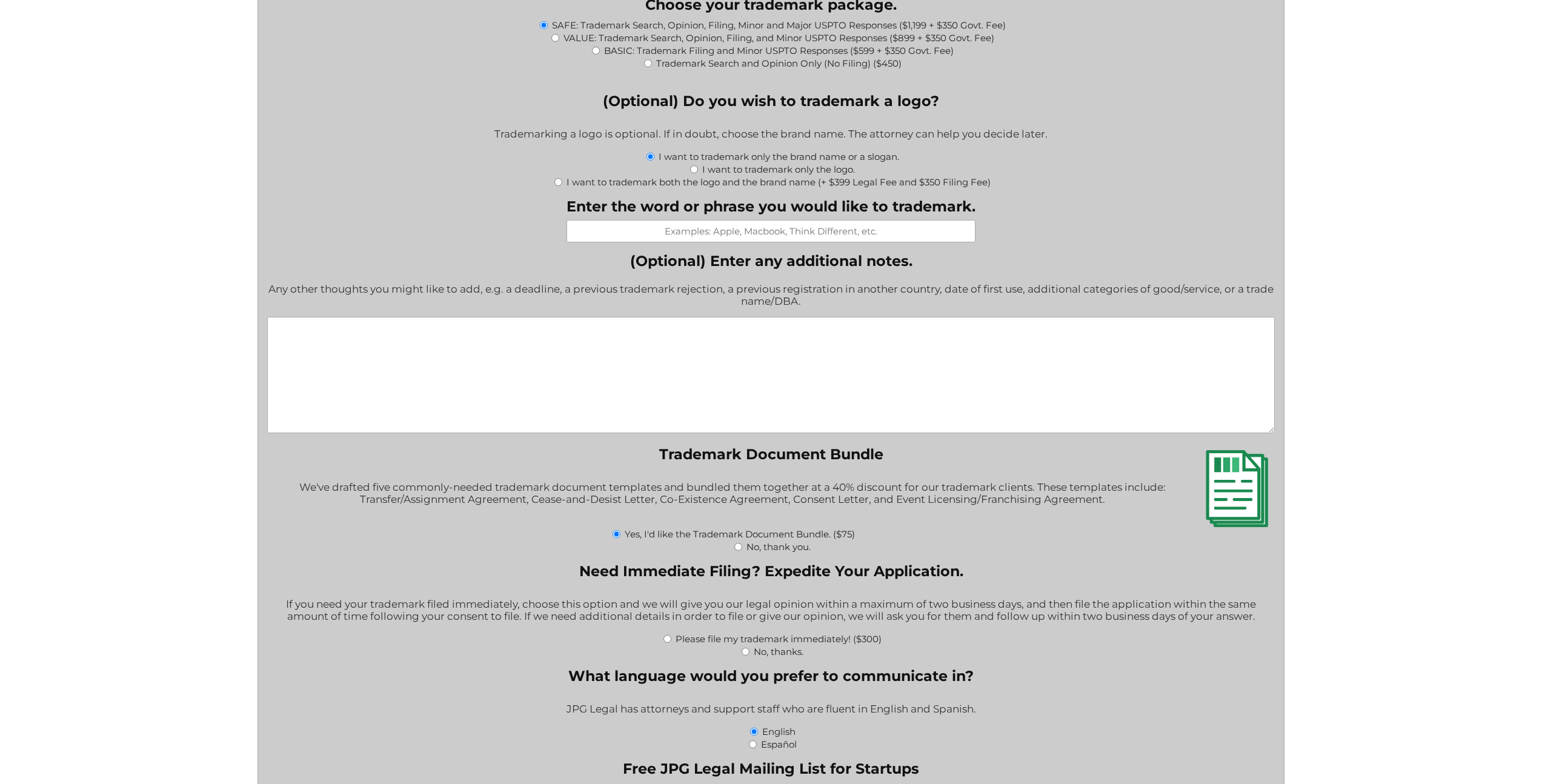
scroll to position [1557, 0]
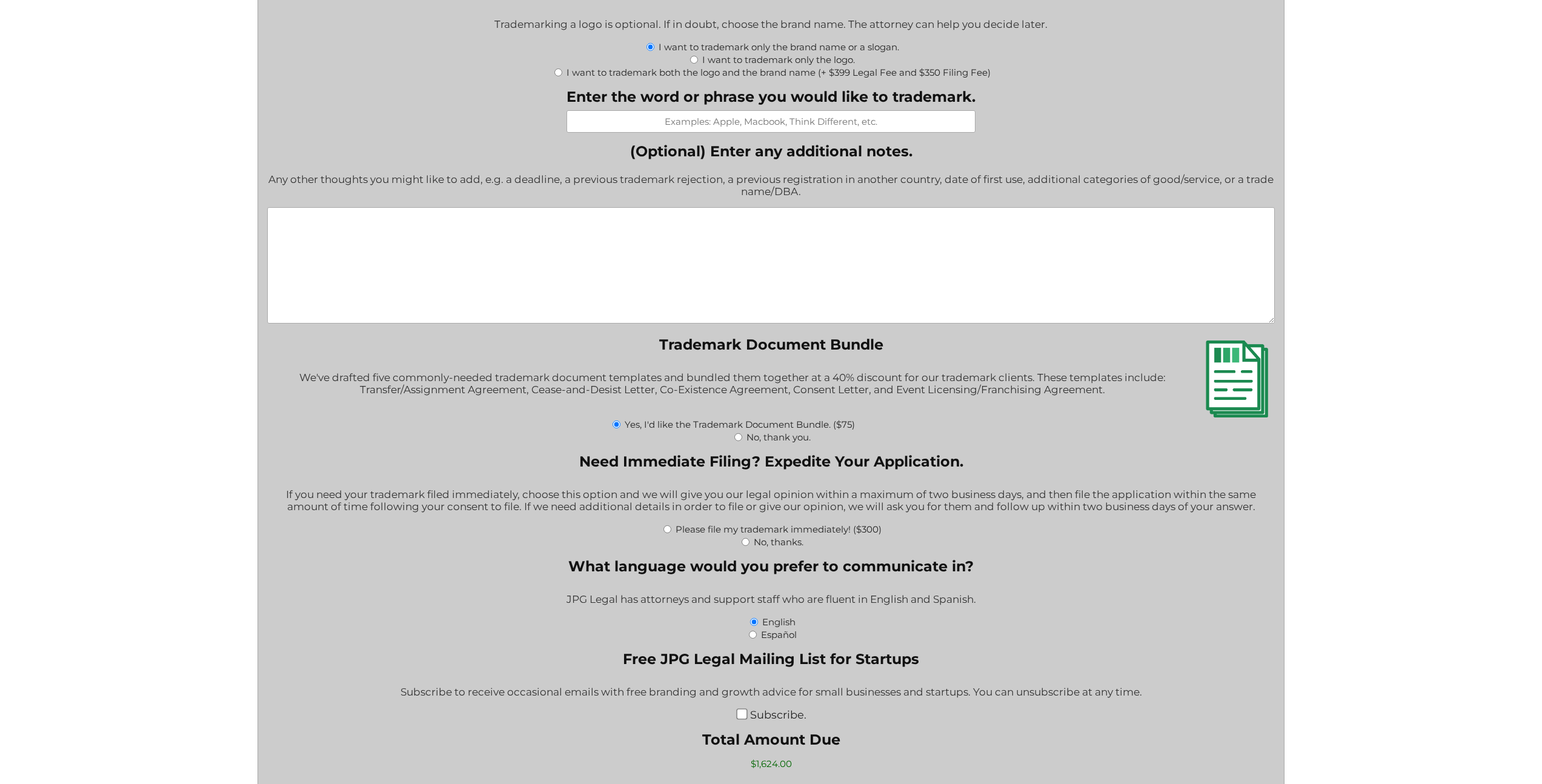
click at [738, 439] on input "No, thank you." at bounding box center [738, 437] width 8 height 8
radio input "true"
type input "$1,549.00"
click at [617, 425] on input "Yes, I'd like the Trademark Document Bundle. ($75)" at bounding box center [617, 425] width 8 height 8
radio input "true"
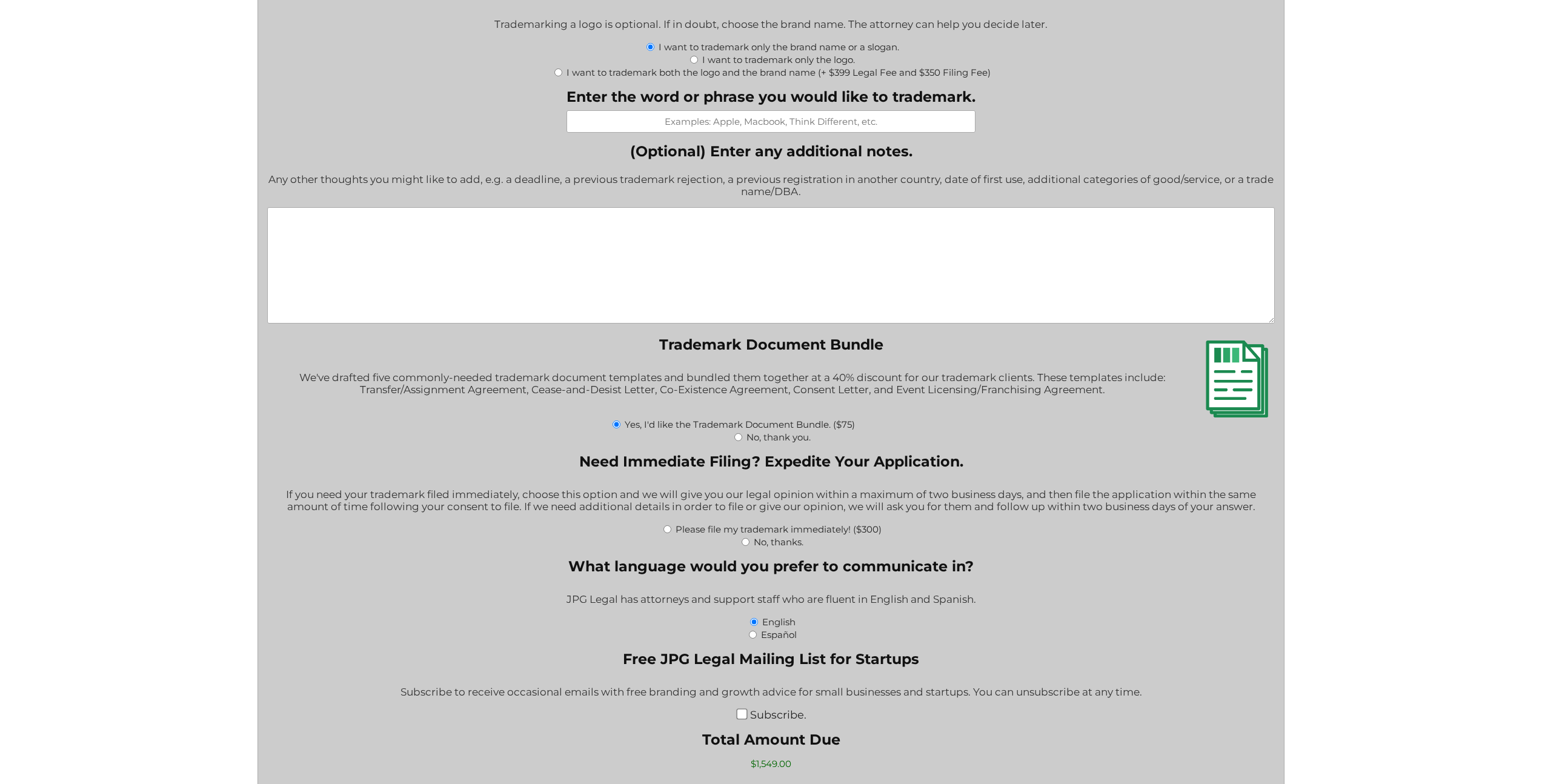
type input "$1,624.00"
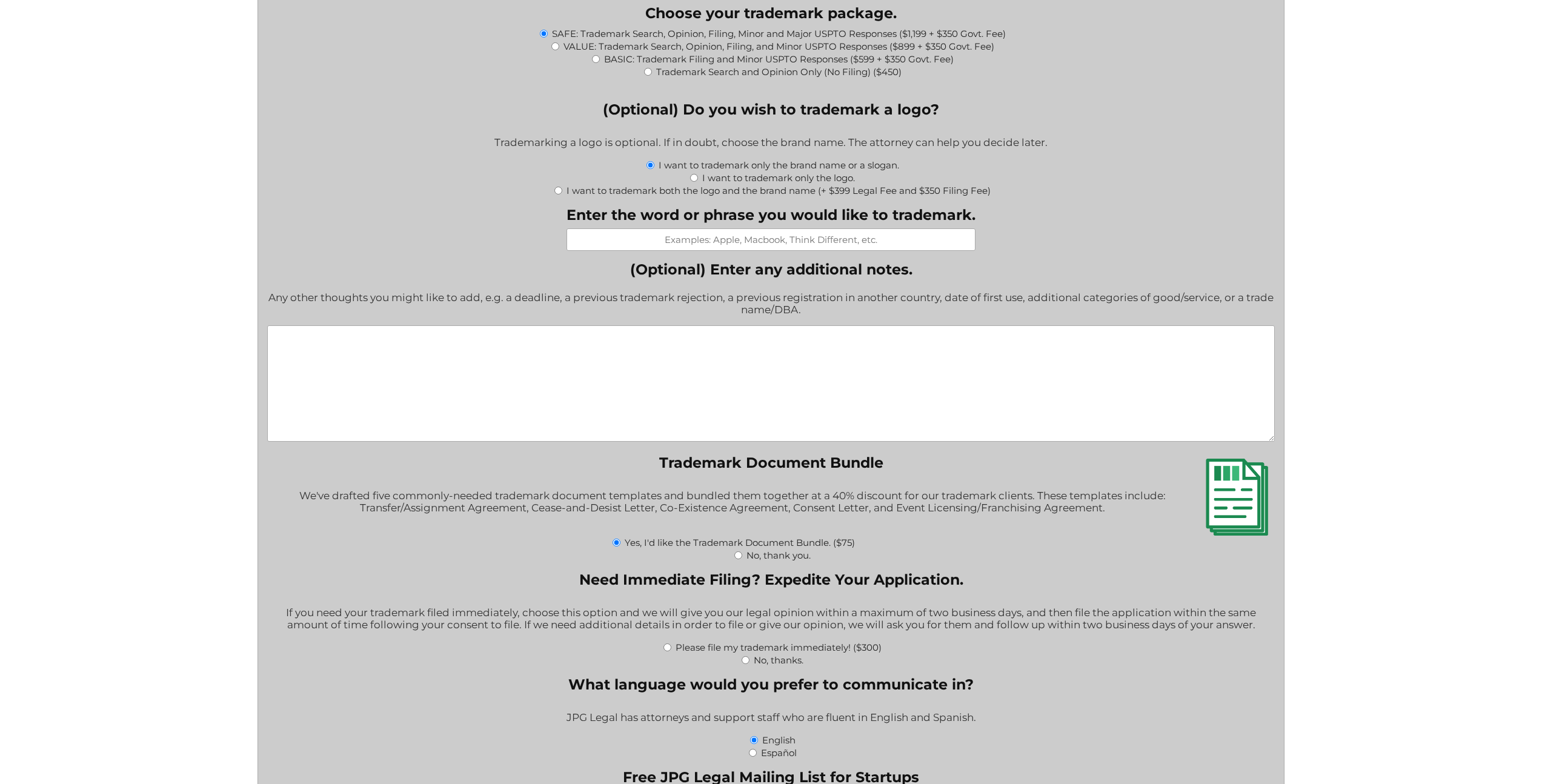
scroll to position [928, 0]
